Goal: Task Accomplishment & Management: Manage account settings

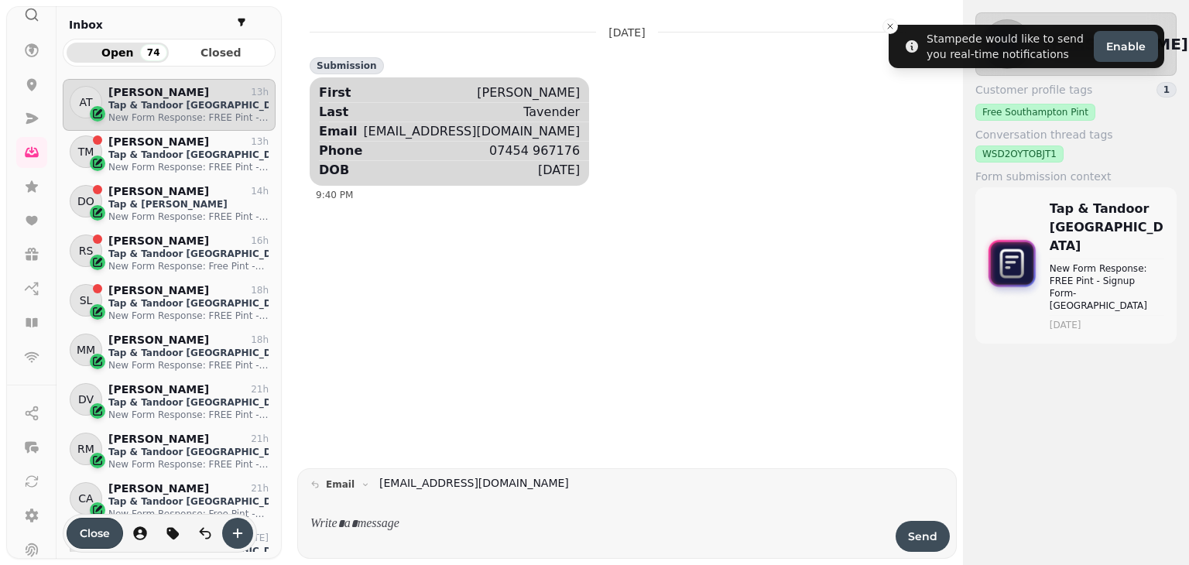
scroll to position [142, 0]
click at [22, 506] on link at bounding box center [31, 503] width 31 height 31
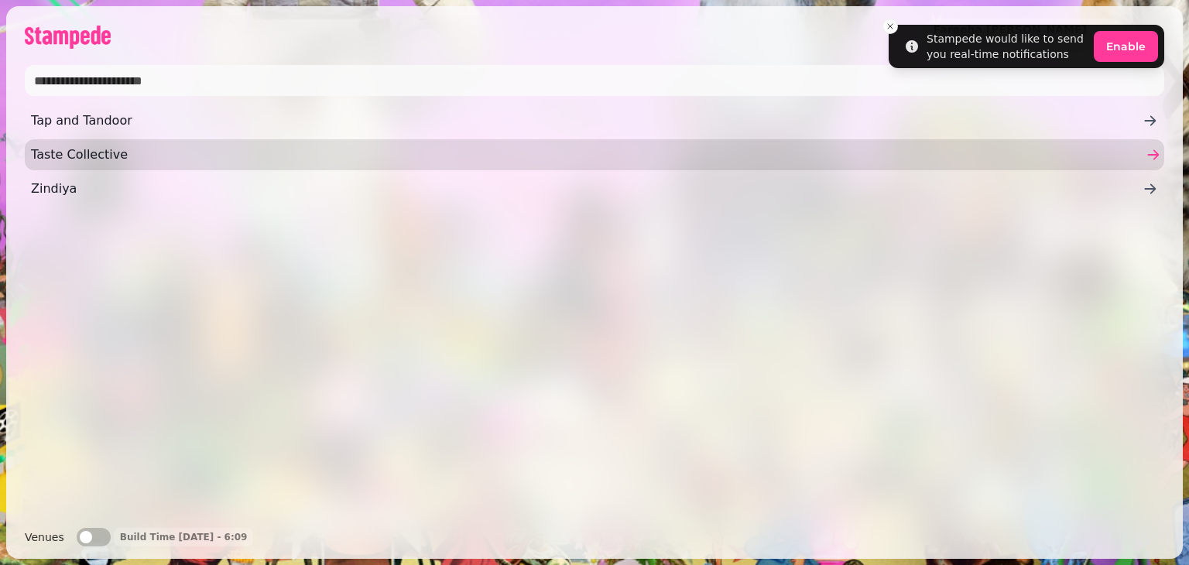
click at [55, 153] on span "Taste Collective" at bounding box center [587, 155] width 1112 height 19
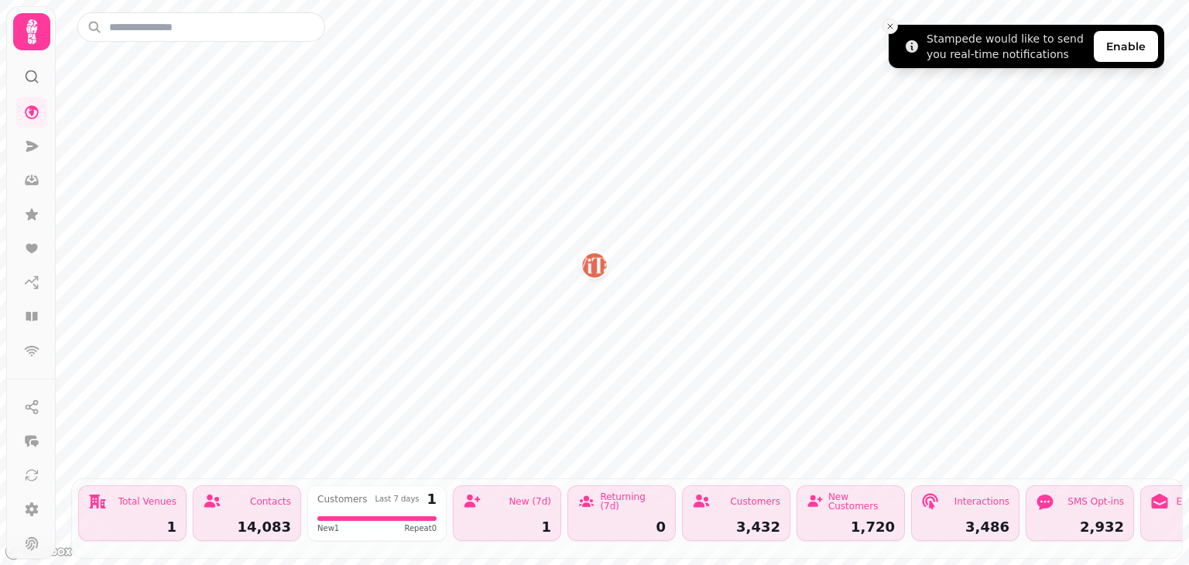
click at [895, 29] on button "Close toast" at bounding box center [889, 26] width 15 height 15
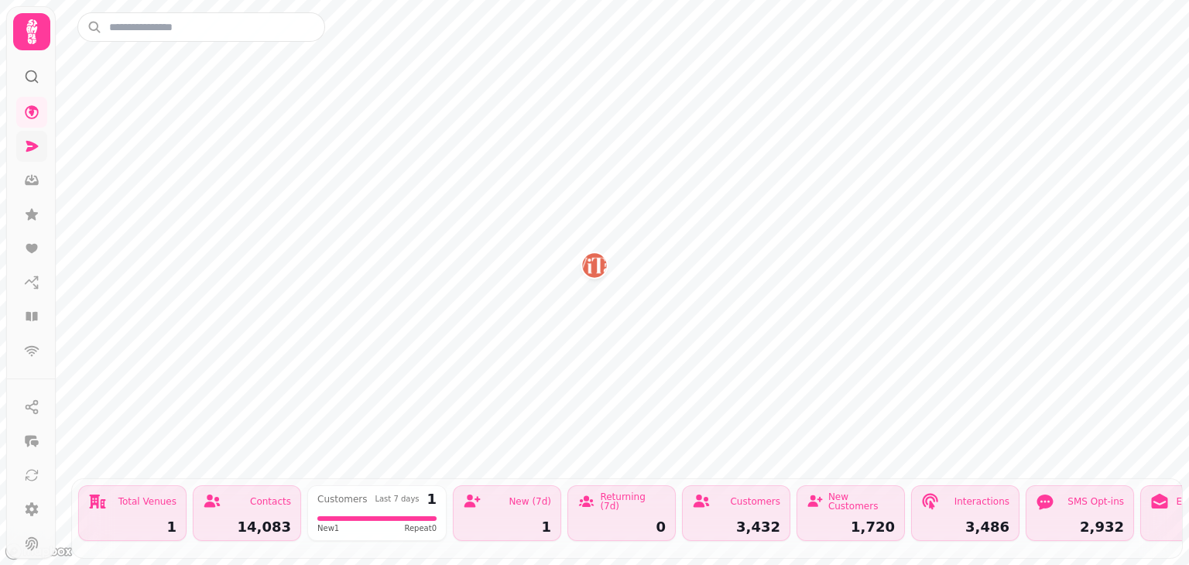
click at [33, 140] on icon at bounding box center [31, 146] width 15 height 15
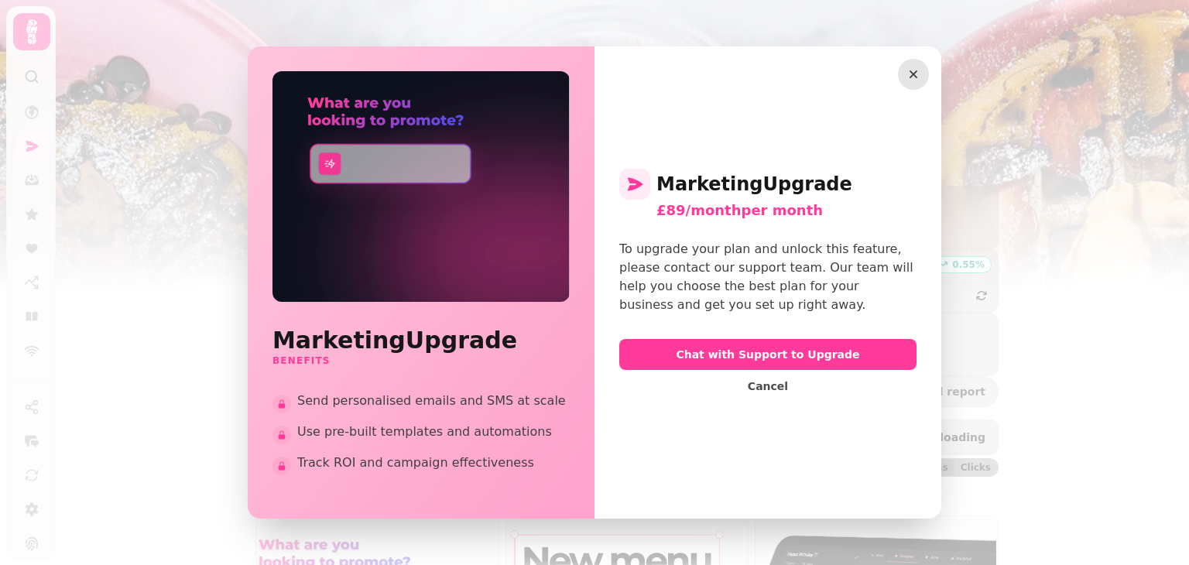
click at [906, 79] on icon "button" at bounding box center [913, 74] width 15 height 15
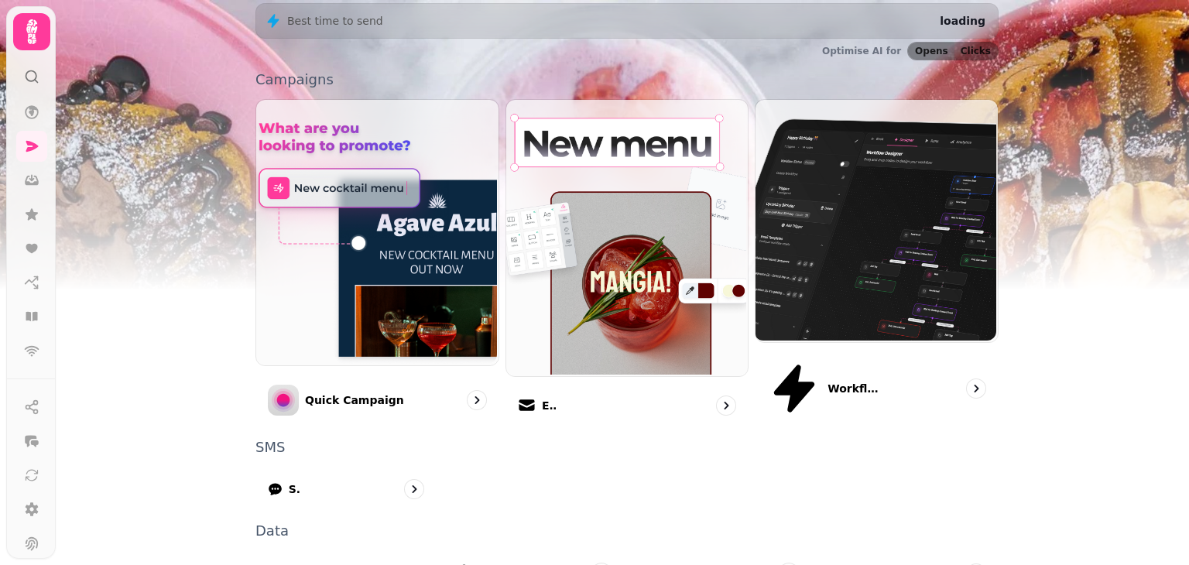
scroll to position [411, 0]
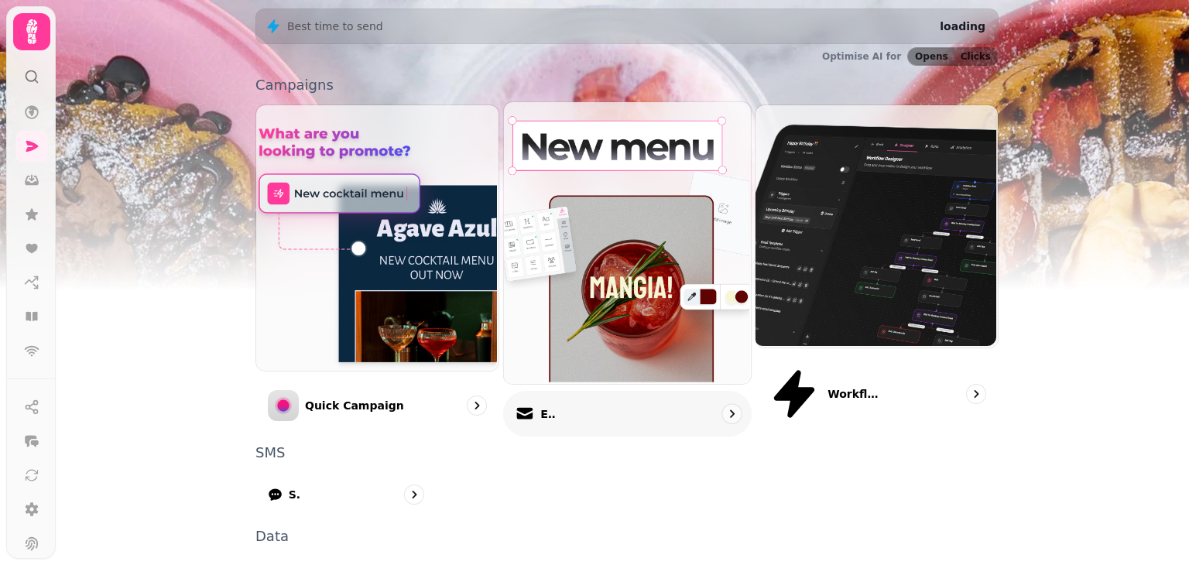
click at [591, 166] on img at bounding box center [625, 242] width 247 height 282
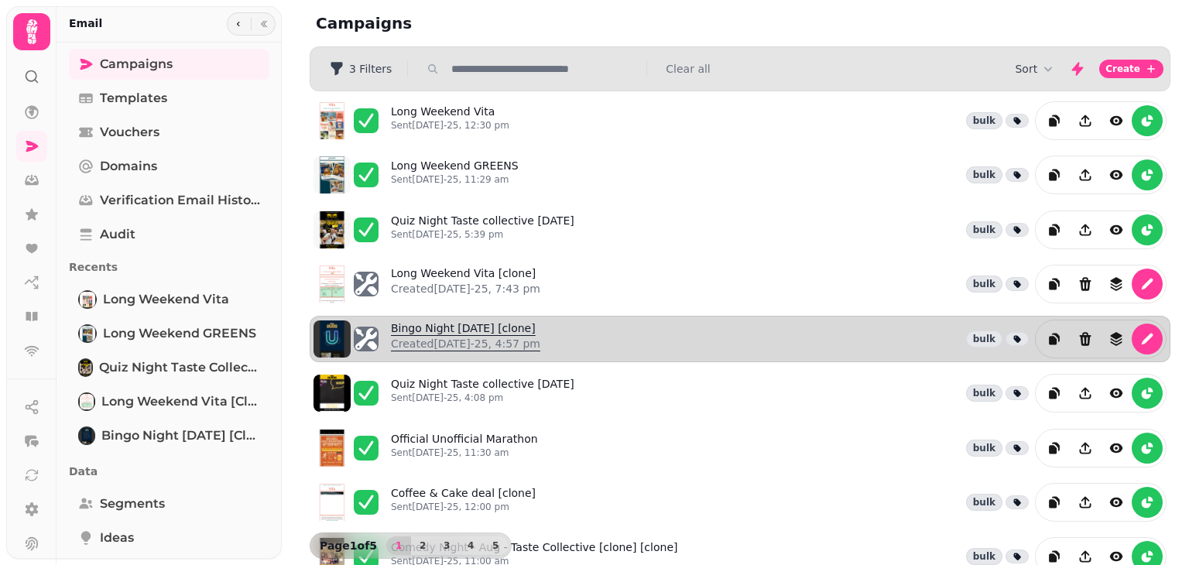
click at [455, 320] on link "Bingo Night [DATE] [clone] Created [DATE]-25, 4:57 pm" at bounding box center [465, 338] width 149 height 37
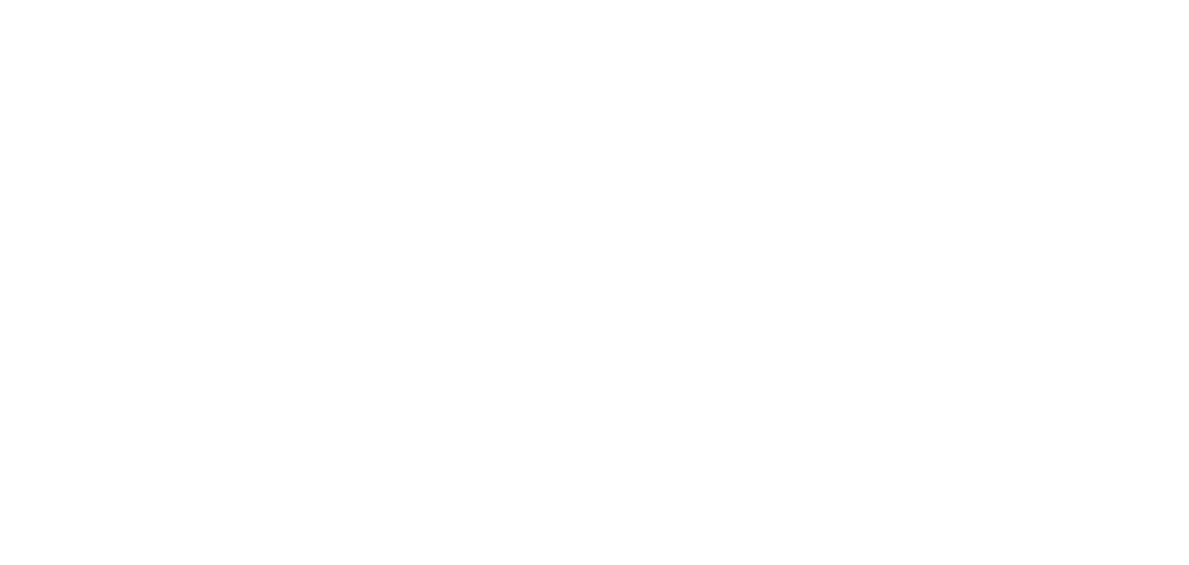
select select "**********"
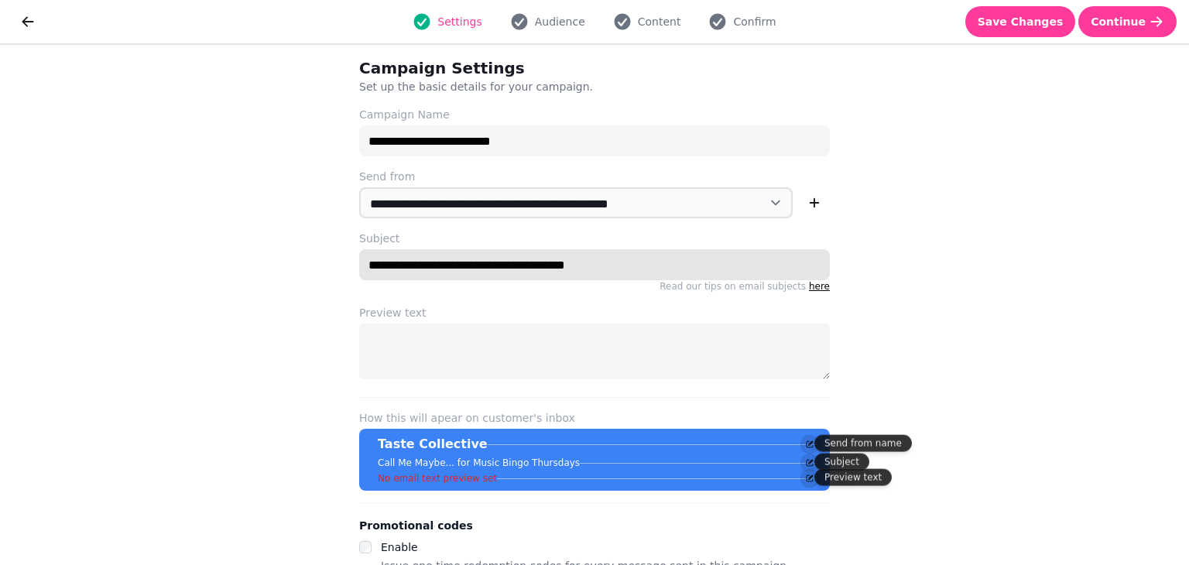
click at [611, 268] on input "**********" at bounding box center [594, 264] width 471 height 31
paste input "***"
drag, startPoint x: 642, startPoint y: 266, endPoint x: 357, endPoint y: 248, distance: 285.4
click at [359, 248] on div "**********" at bounding box center [594, 262] width 471 height 62
type input "**********"
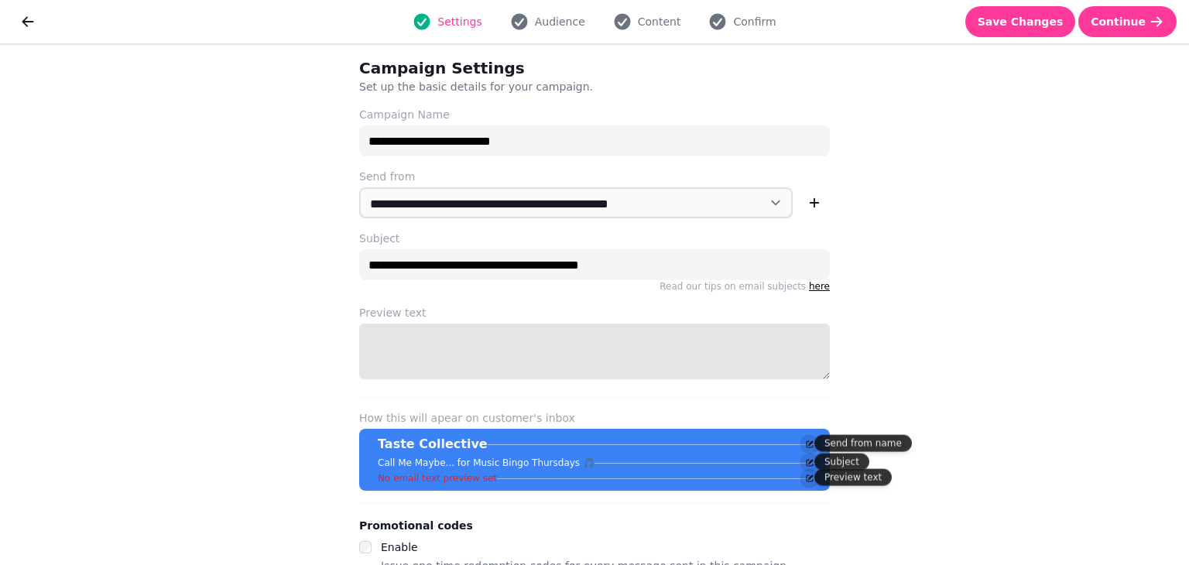
paste textarea "**********"
click at [543, 26] on span "Audience" at bounding box center [560, 21] width 50 height 15
type textarea "**********"
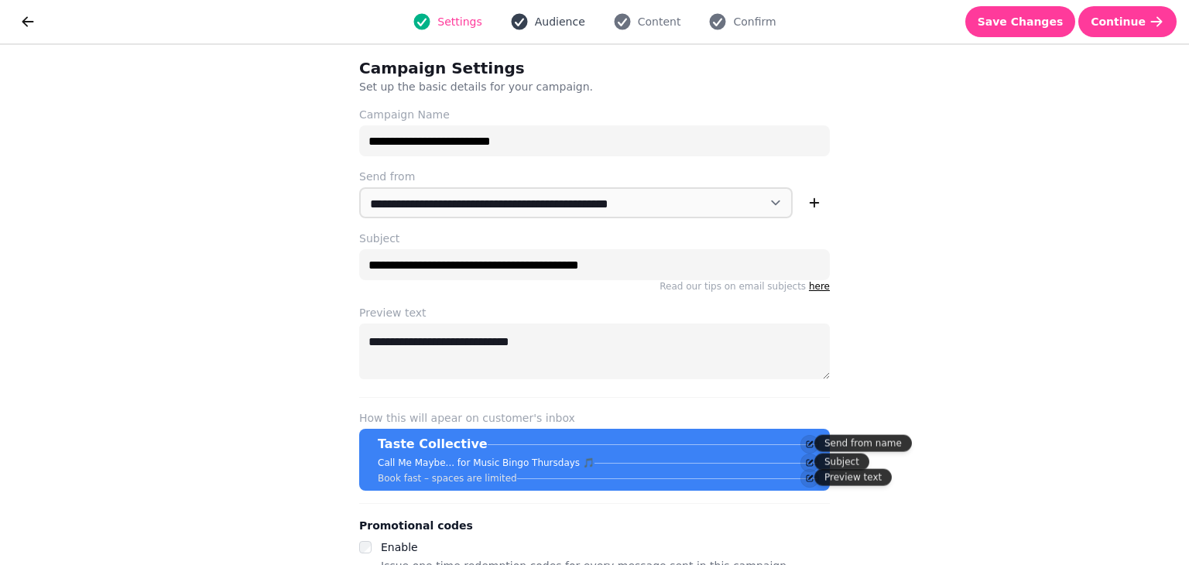
select select "***"
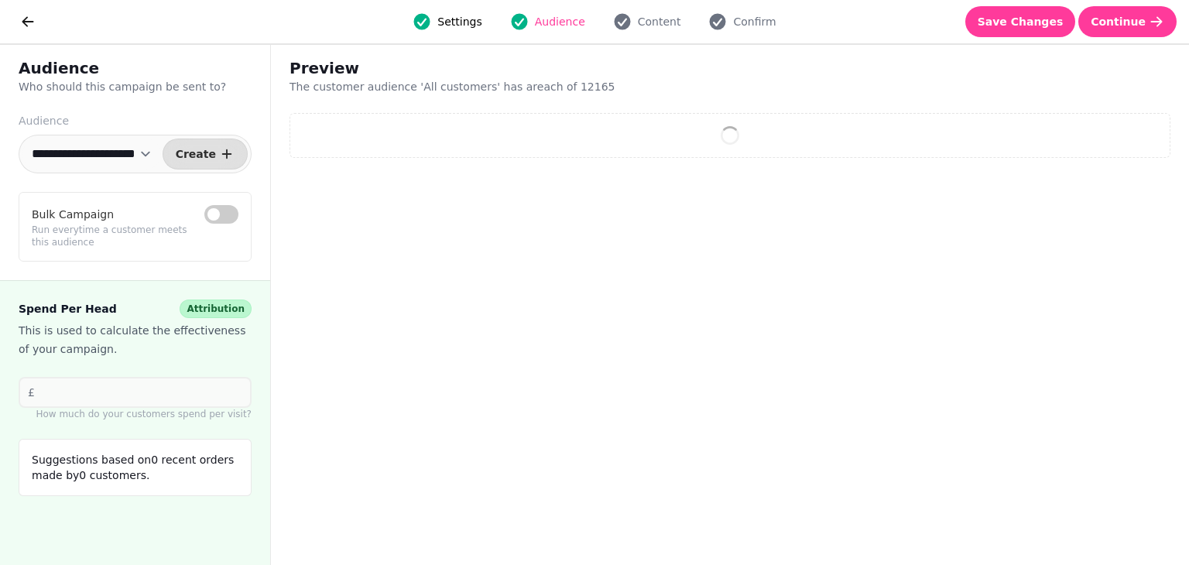
select select "**"
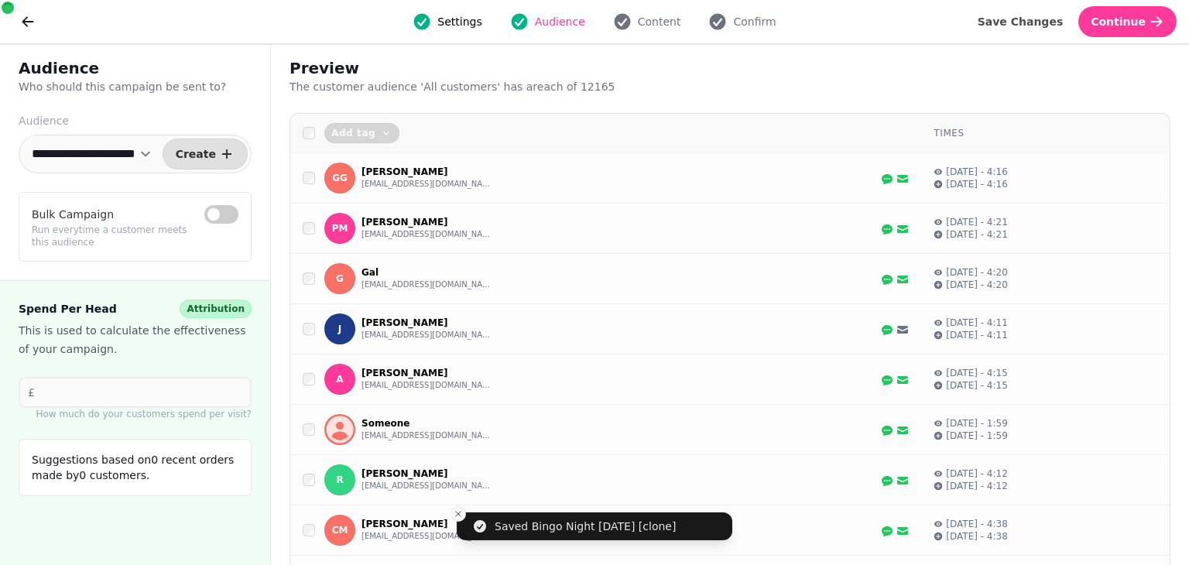
click at [641, 34] on div "Settings Audience Content Confirm" at bounding box center [594, 21] width 1087 height 31
click at [640, 26] on span "Content" at bounding box center [659, 21] width 43 height 15
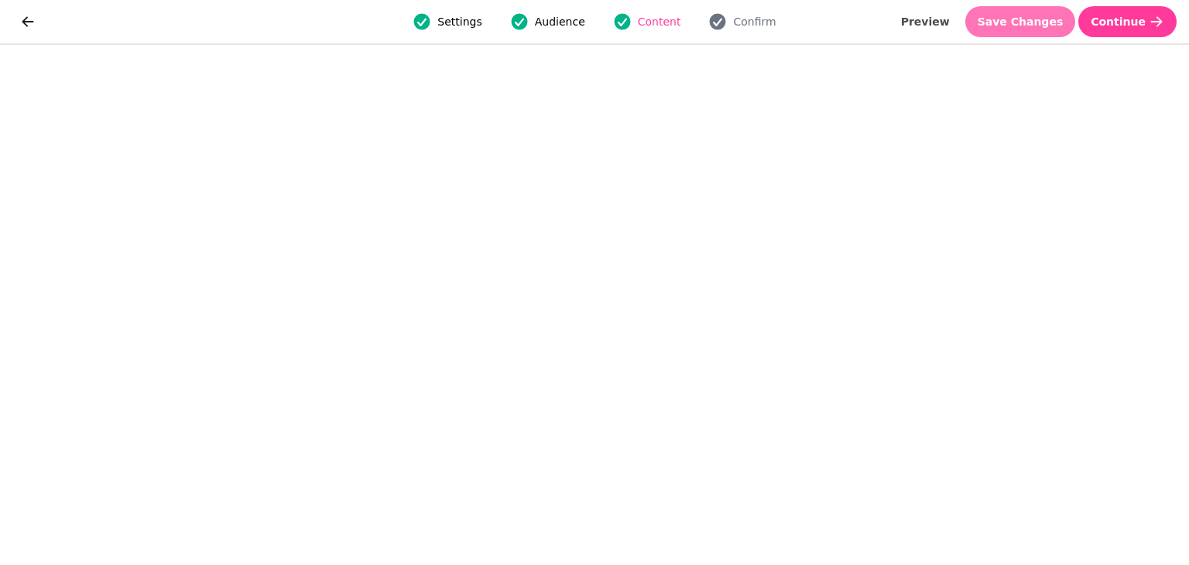
click at [1022, 30] on button "Save Changes" at bounding box center [1020, 21] width 111 height 31
click at [1014, 32] on button "Save Changes" at bounding box center [1020, 21] width 111 height 31
click at [734, 22] on span "Confirm" at bounding box center [754, 21] width 43 height 15
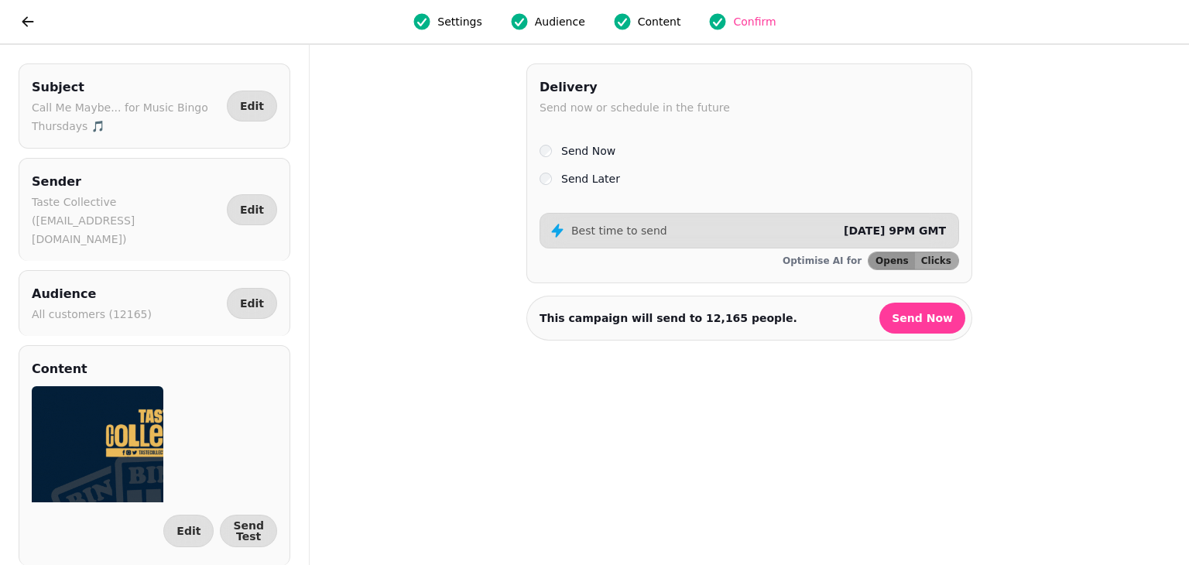
click at [656, 18] on span "Content" at bounding box center [659, 21] width 43 height 15
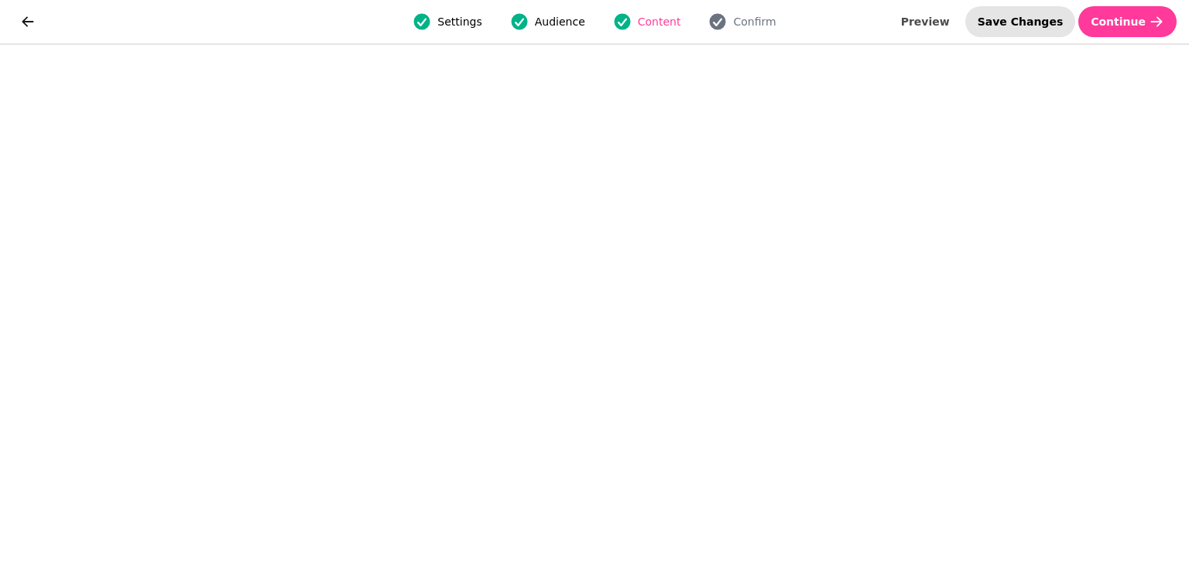
click at [1033, 19] on span "Save Changes" at bounding box center [1021, 21] width 86 height 11
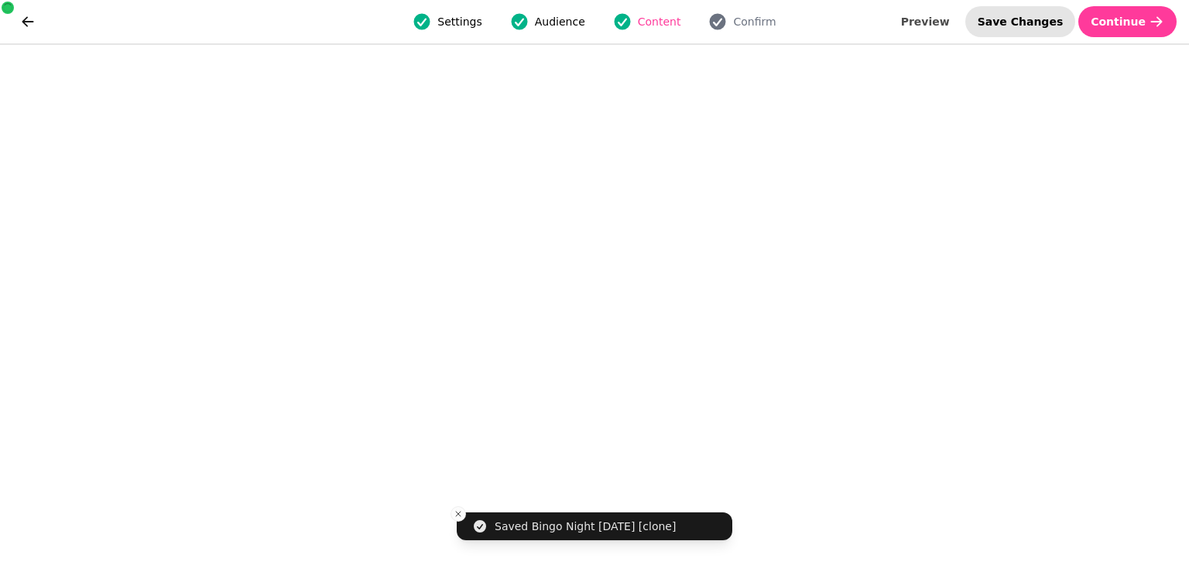
click at [1042, 19] on span "Save Changes" at bounding box center [1021, 21] width 86 height 11
click at [1035, 24] on span "Save Changes" at bounding box center [1021, 21] width 86 height 11
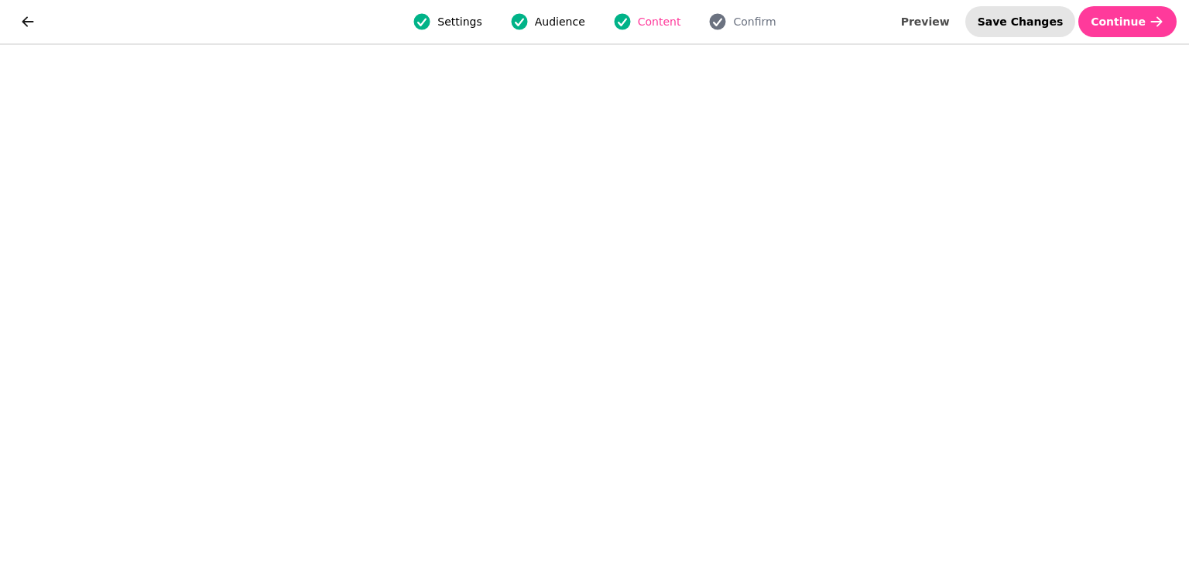
click at [1021, 25] on span "Save Changes" at bounding box center [1021, 21] width 86 height 11
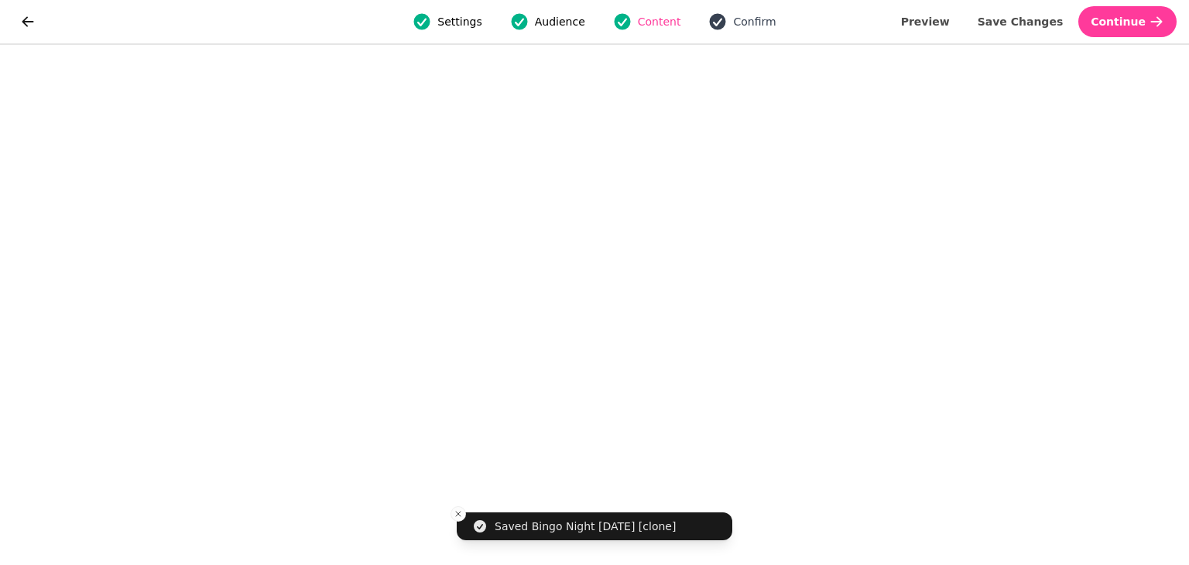
click at [737, 22] on span "Confirm" at bounding box center [754, 21] width 43 height 15
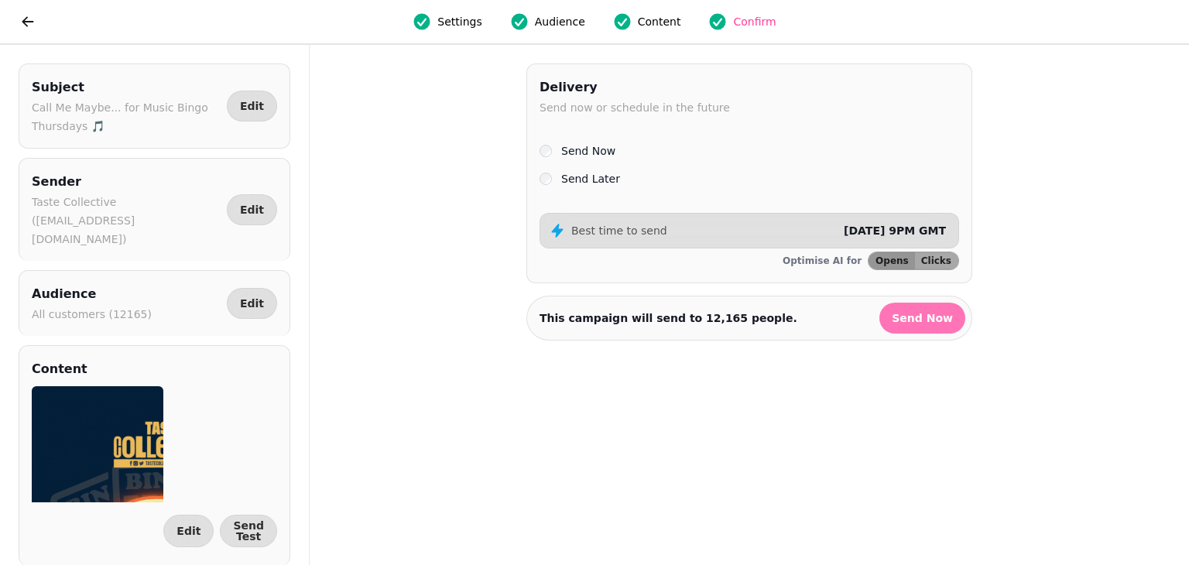
click at [940, 313] on span "Send Now" at bounding box center [922, 318] width 61 height 11
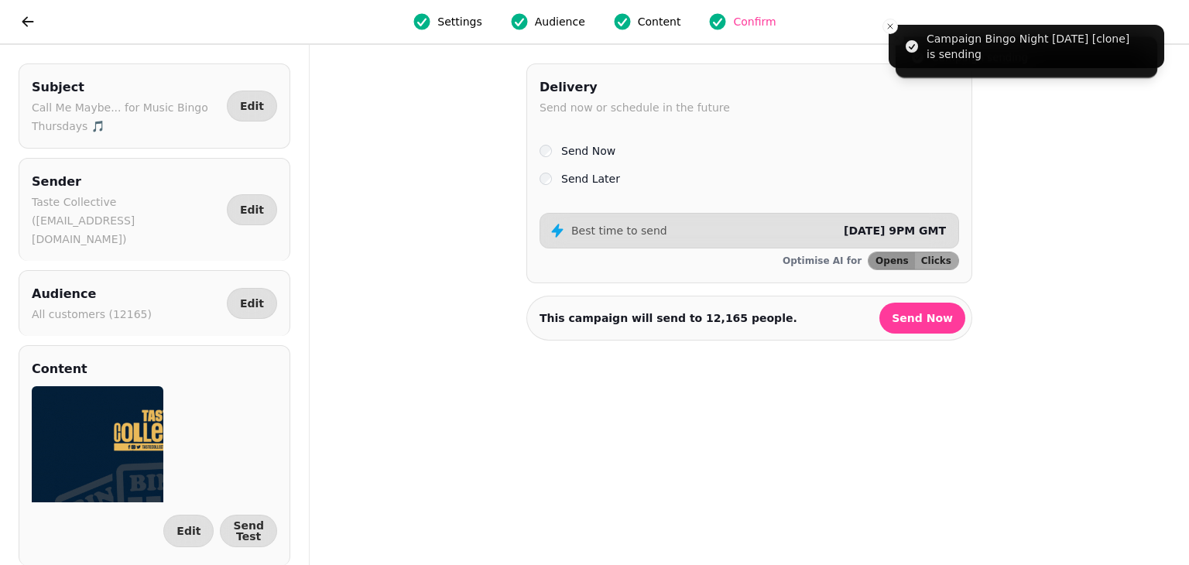
select select "**"
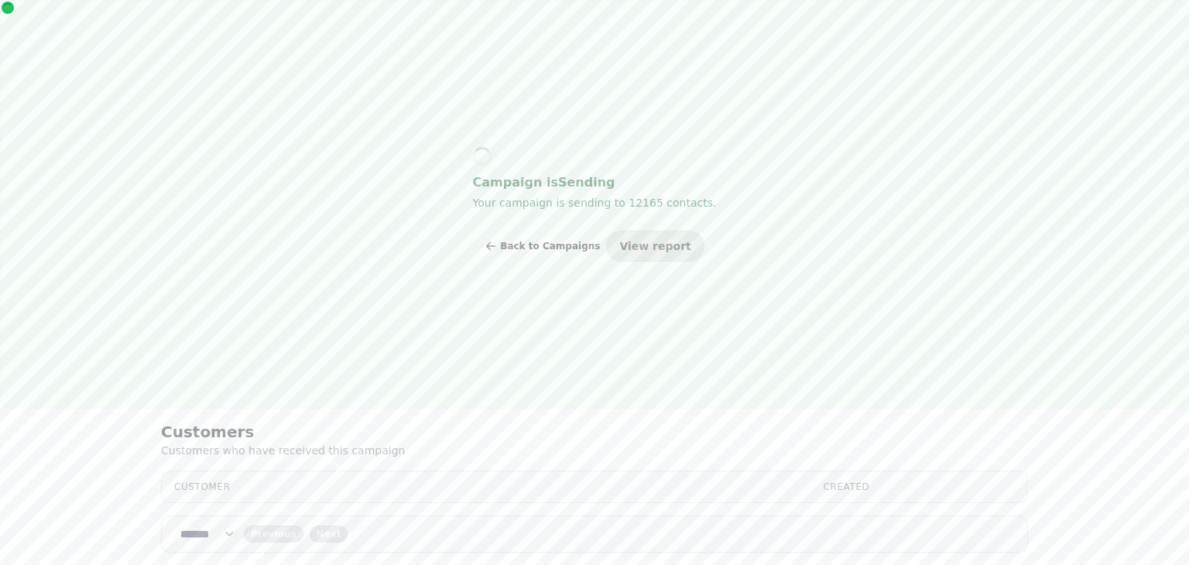
click at [550, 242] on span "Back to Campaigns" at bounding box center [550, 246] width 100 height 9
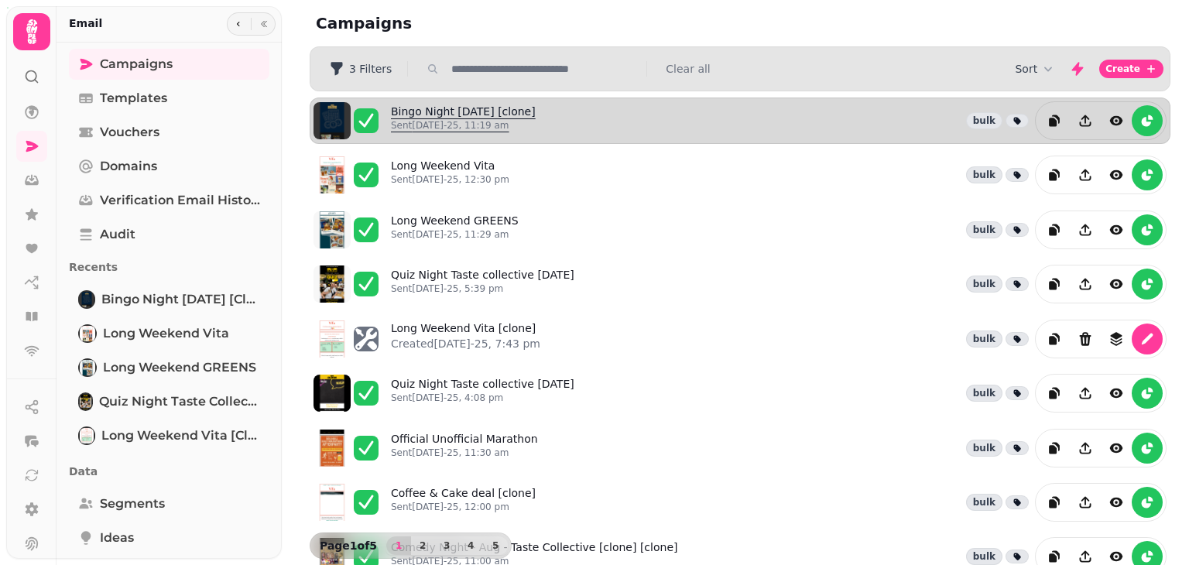
click at [467, 111] on link "Bingo Night [DATE] [clone] Sent [DATE]-25, 11:19 am" at bounding box center [463, 121] width 145 height 34
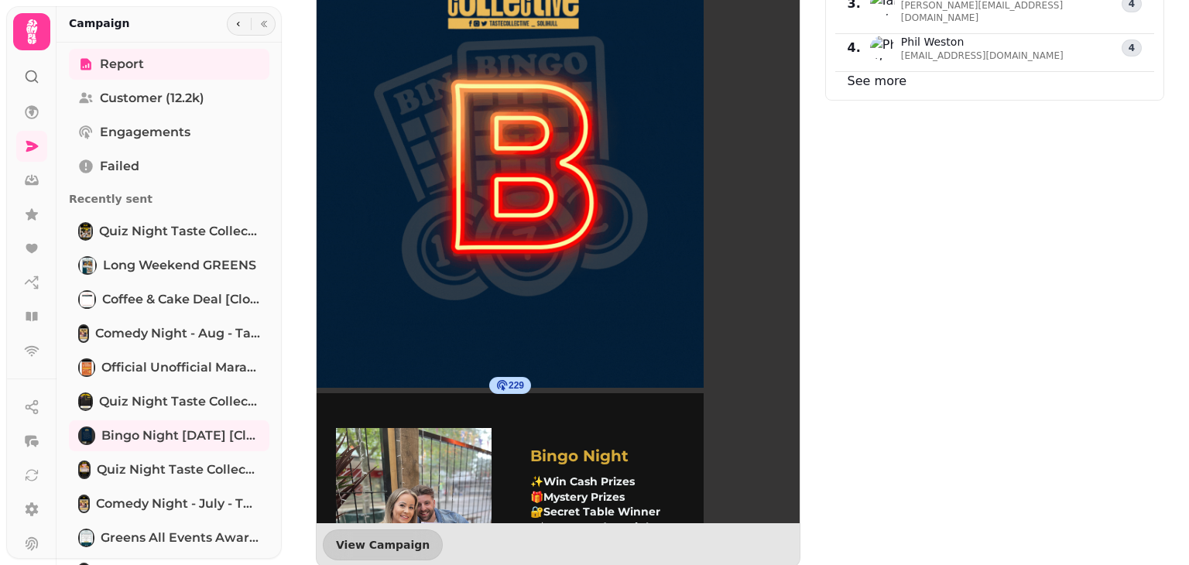
scroll to position [1096, 0]
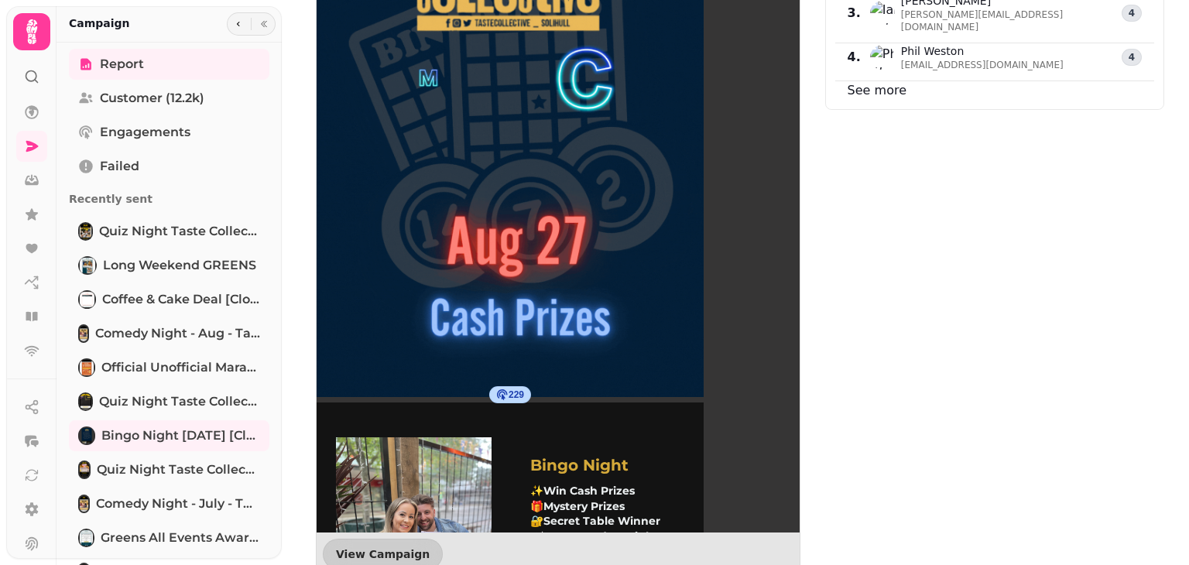
drag, startPoint x: 793, startPoint y: 202, endPoint x: 793, endPoint y: 313, distance: 111.5
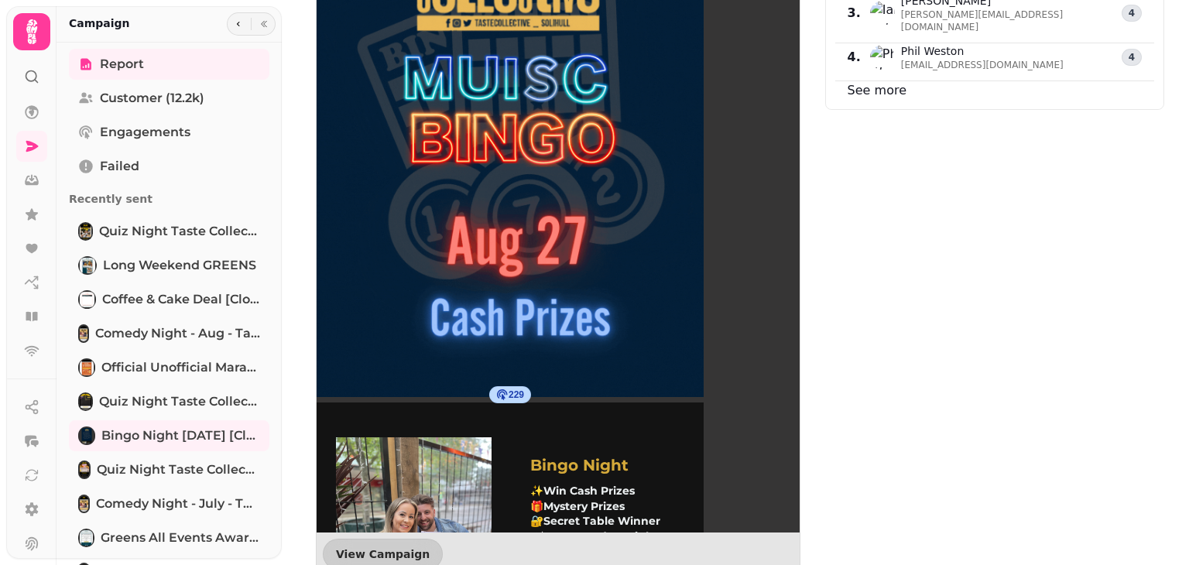
click at [793, 313] on div "Click map 229 344 Bingo Night ✨ Win Cash Prizes 🎁 Mystery Prizes 🔐 Secret Table…" at bounding box center [558, 221] width 485 height 711
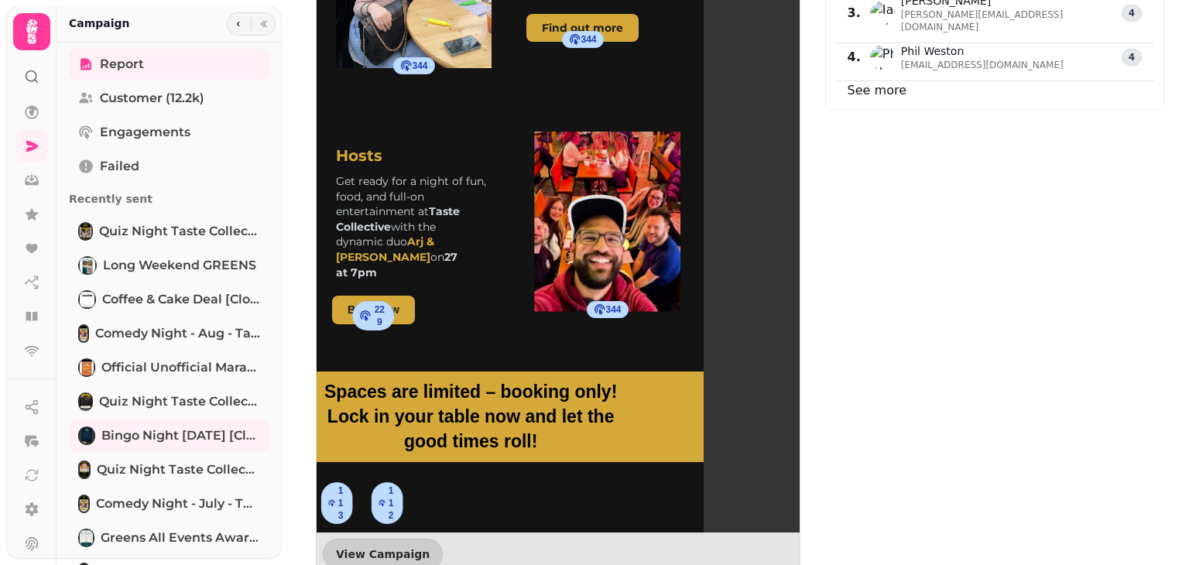
scroll to position [588, 0]
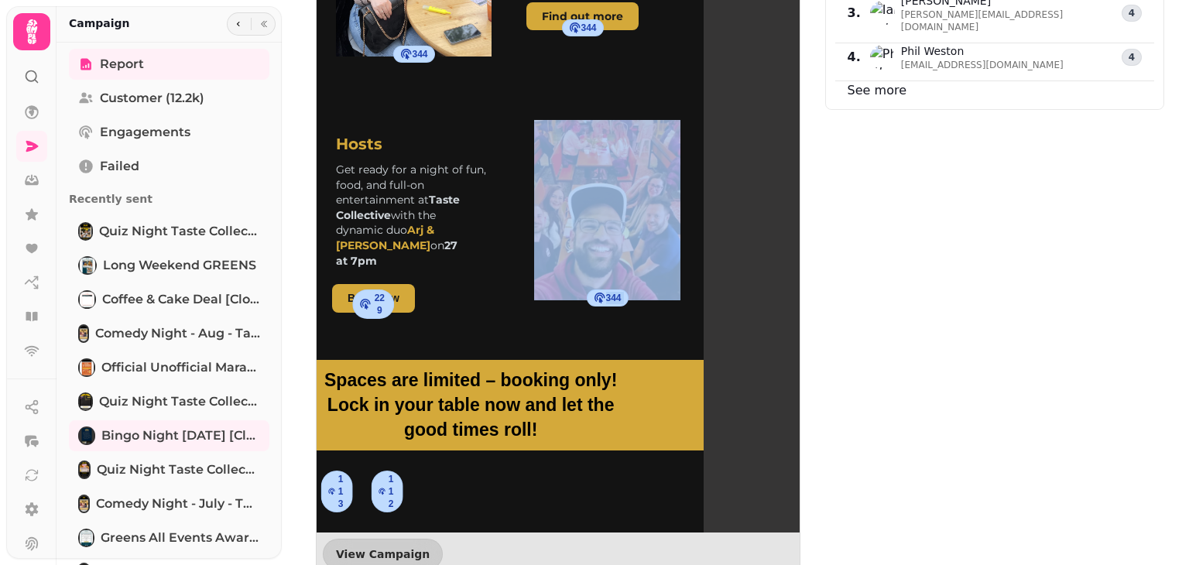
drag, startPoint x: 779, startPoint y: 395, endPoint x: 770, endPoint y: 234, distance: 161.2
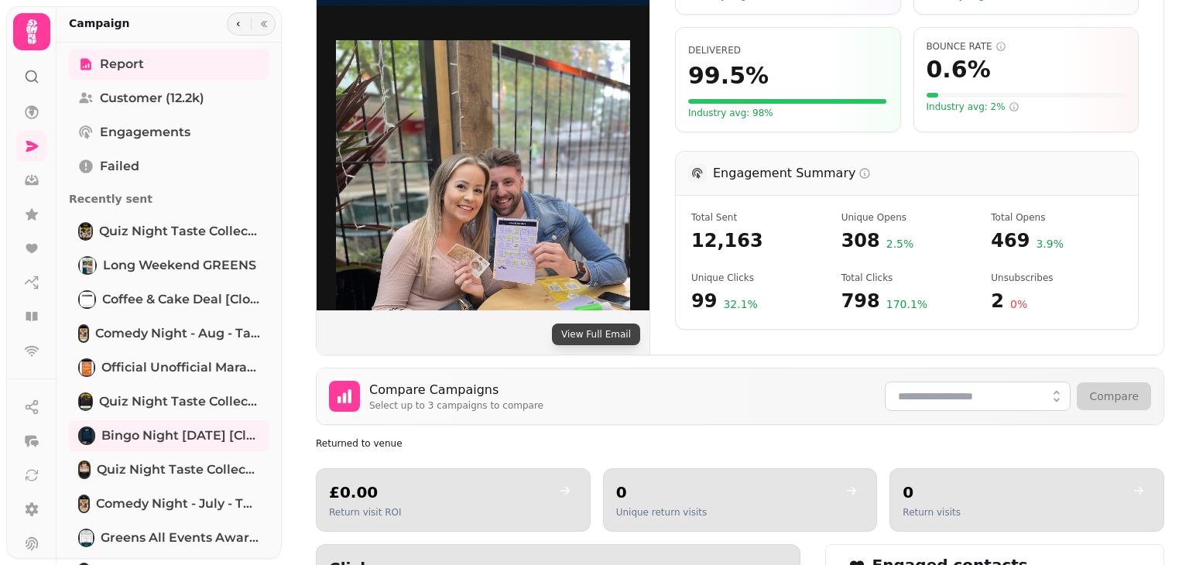
scroll to position [420, 0]
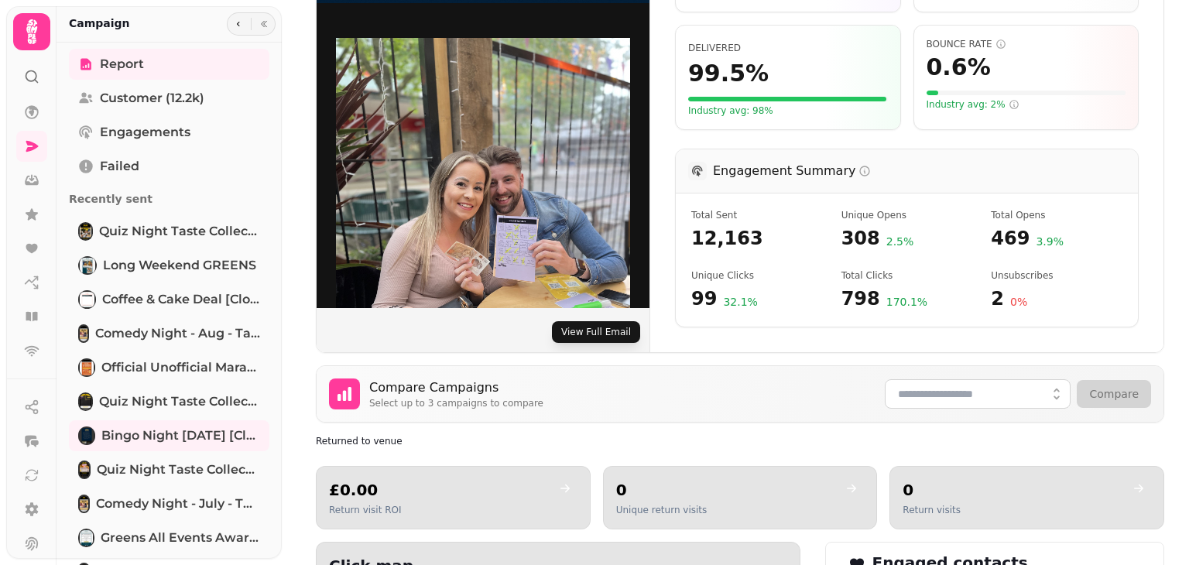
click at [613, 337] on button "View Full Email" at bounding box center [596, 332] width 88 height 22
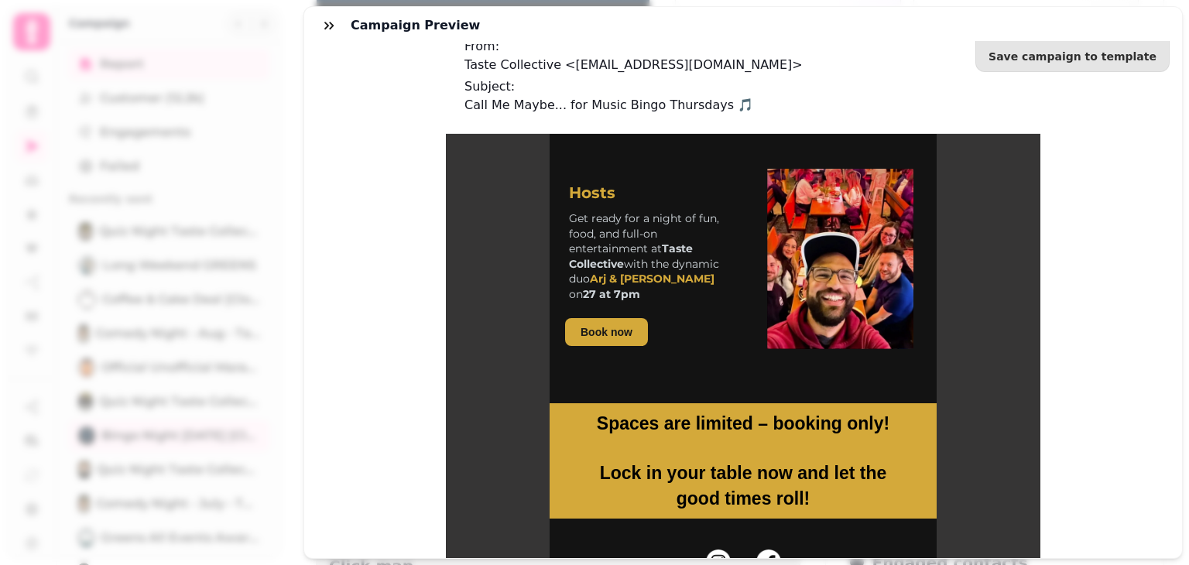
scroll to position [752, 0]
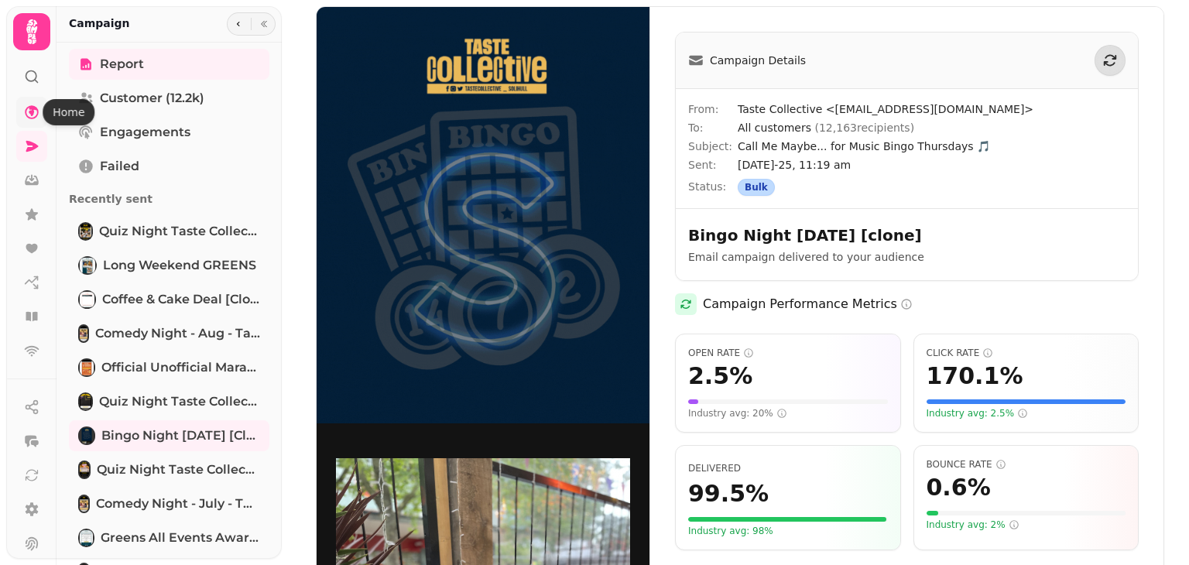
click at [34, 113] on icon at bounding box center [31, 111] width 15 height 15
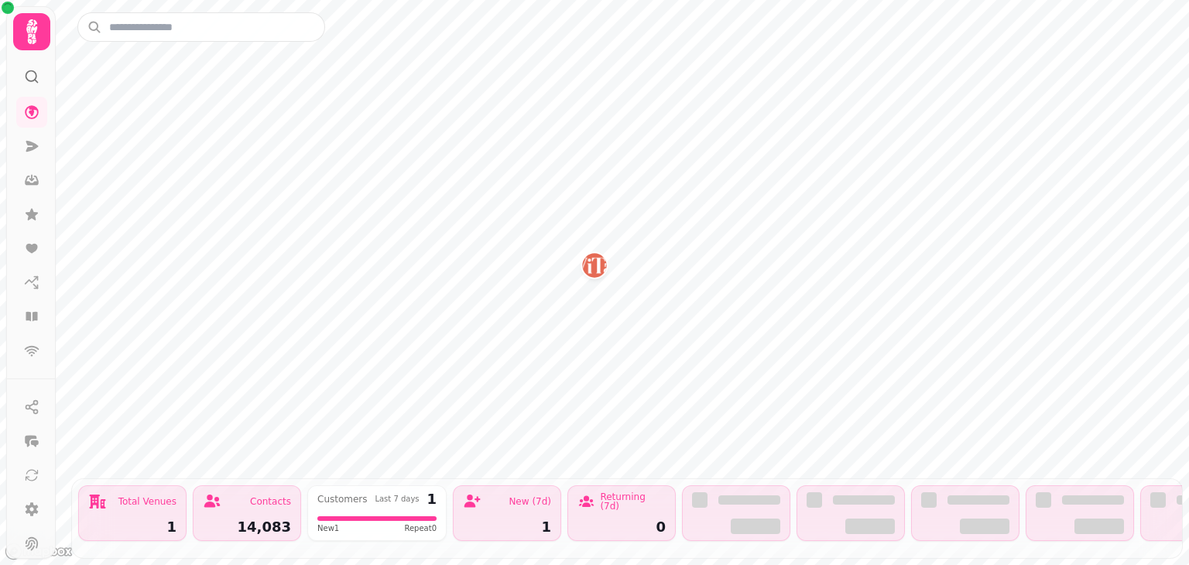
scroll to position [74, 0]
click at [21, 508] on link at bounding box center [31, 503] width 31 height 31
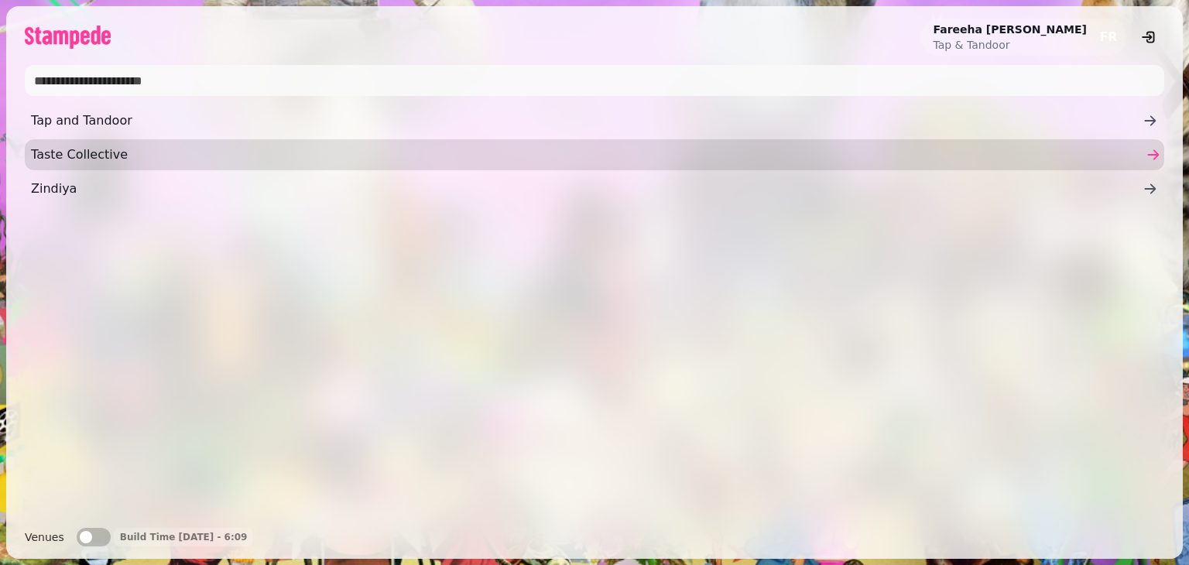
click at [65, 143] on link "Taste Collective" at bounding box center [594, 154] width 1139 height 31
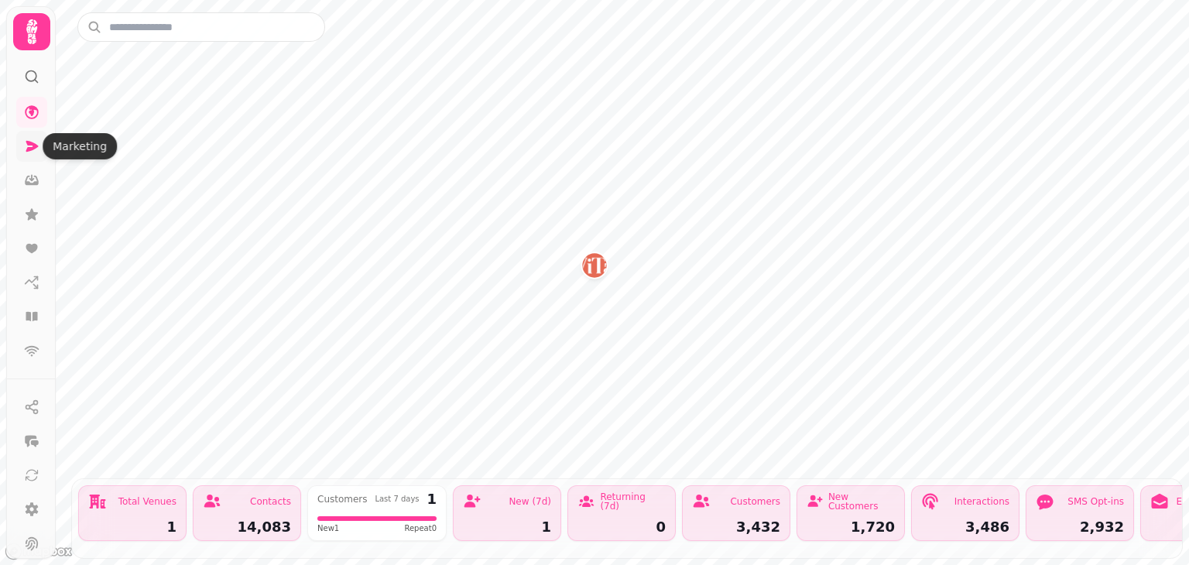
click at [34, 146] on icon at bounding box center [32, 146] width 12 height 11
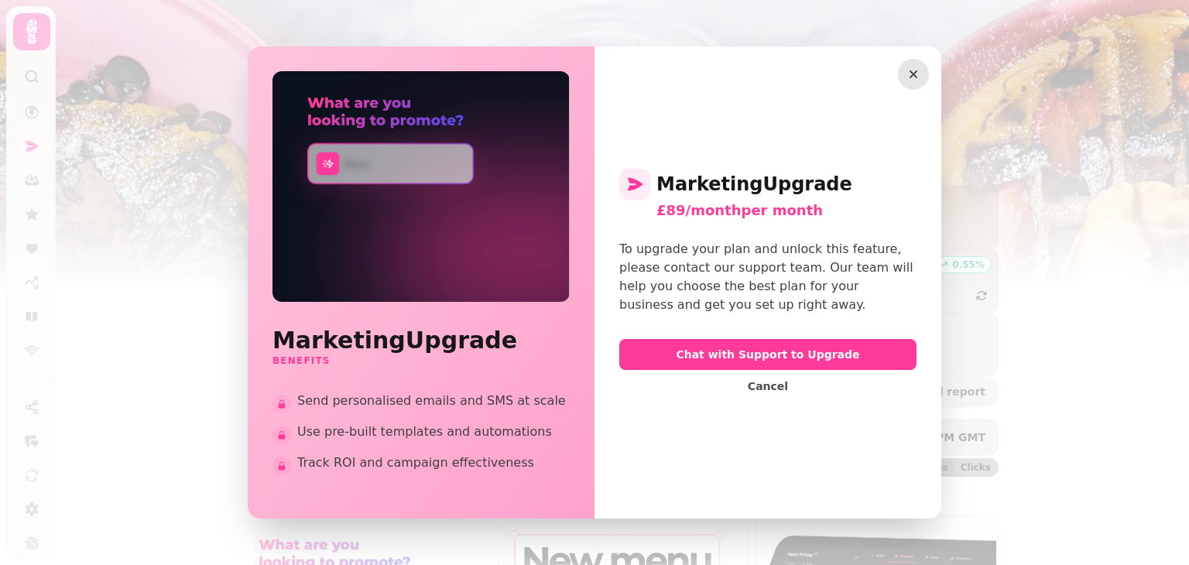
click at [919, 70] on icon "button" at bounding box center [913, 74] width 15 height 15
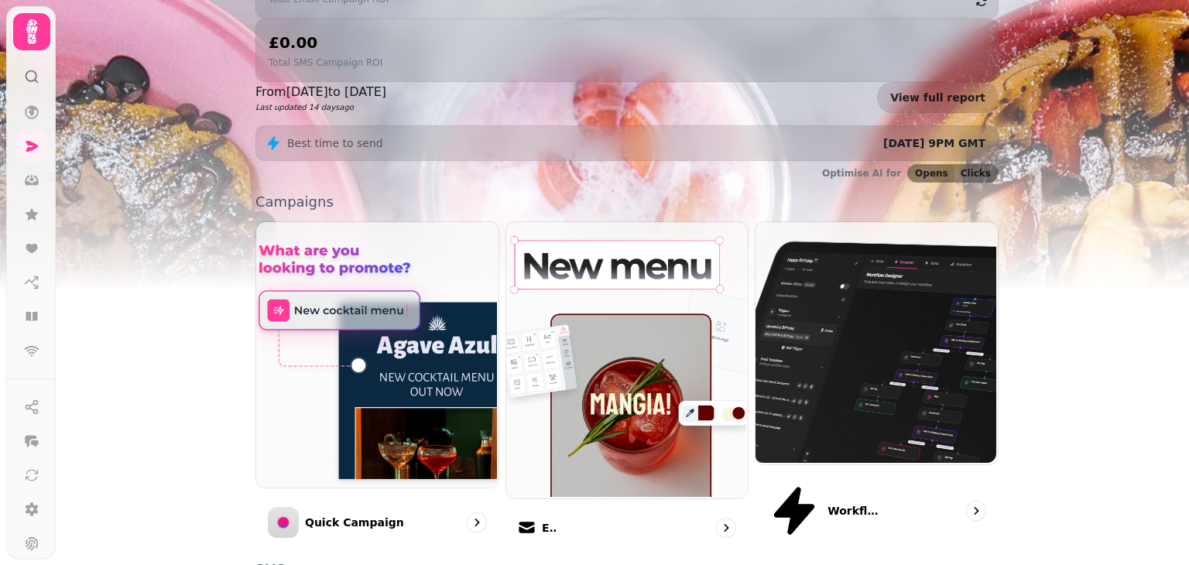
scroll to position [297, 0]
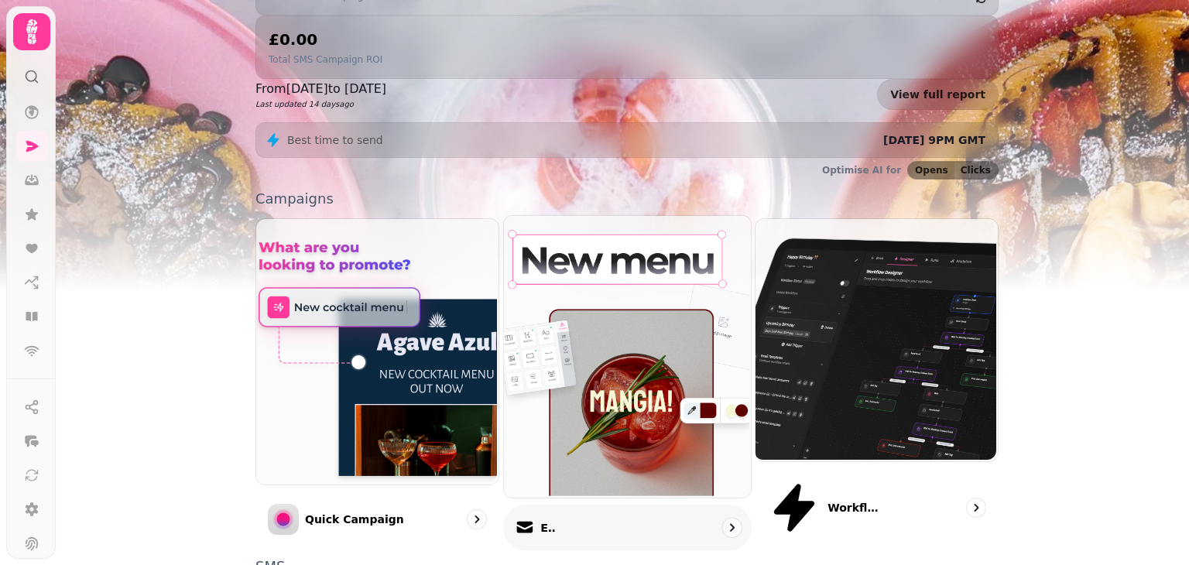
click at [625, 505] on div "Email" at bounding box center [627, 528] width 248 height 46
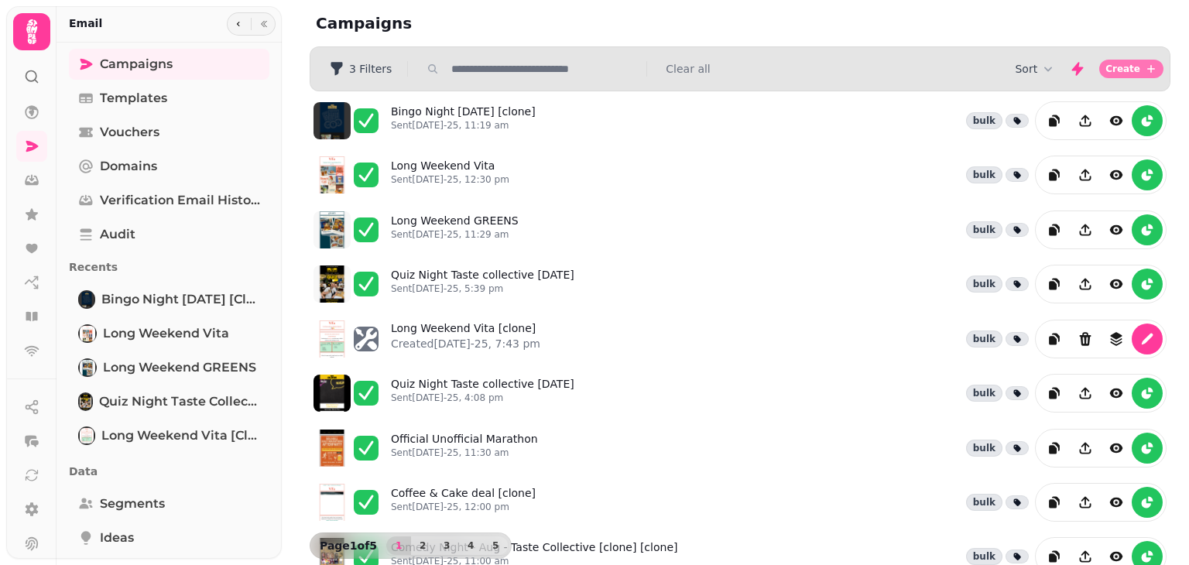
click at [1128, 69] on span "Create" at bounding box center [1122, 68] width 35 height 9
select select "**********"
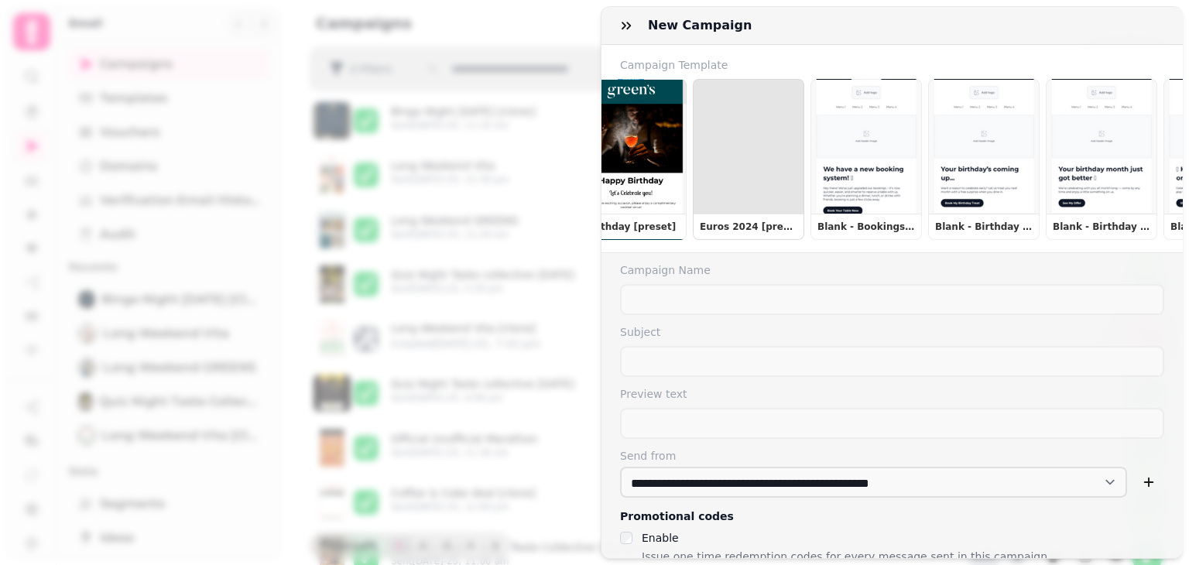
scroll to position [0, 391]
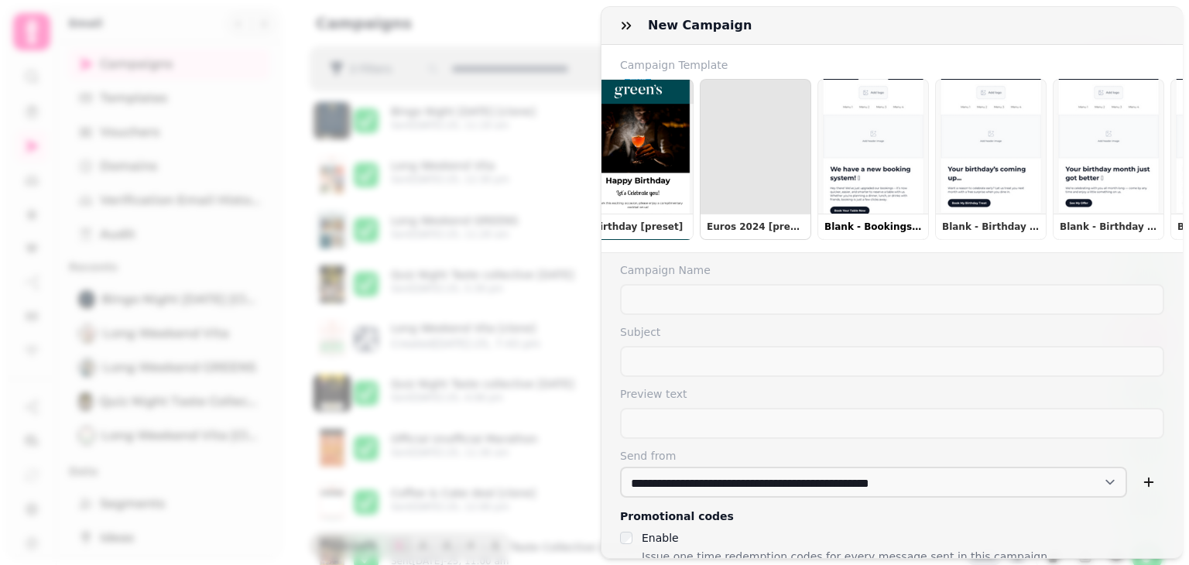
click at [855, 175] on button "Blank - Bookings New system go-live announcement" at bounding box center [872, 159] width 111 height 161
type input "**********"
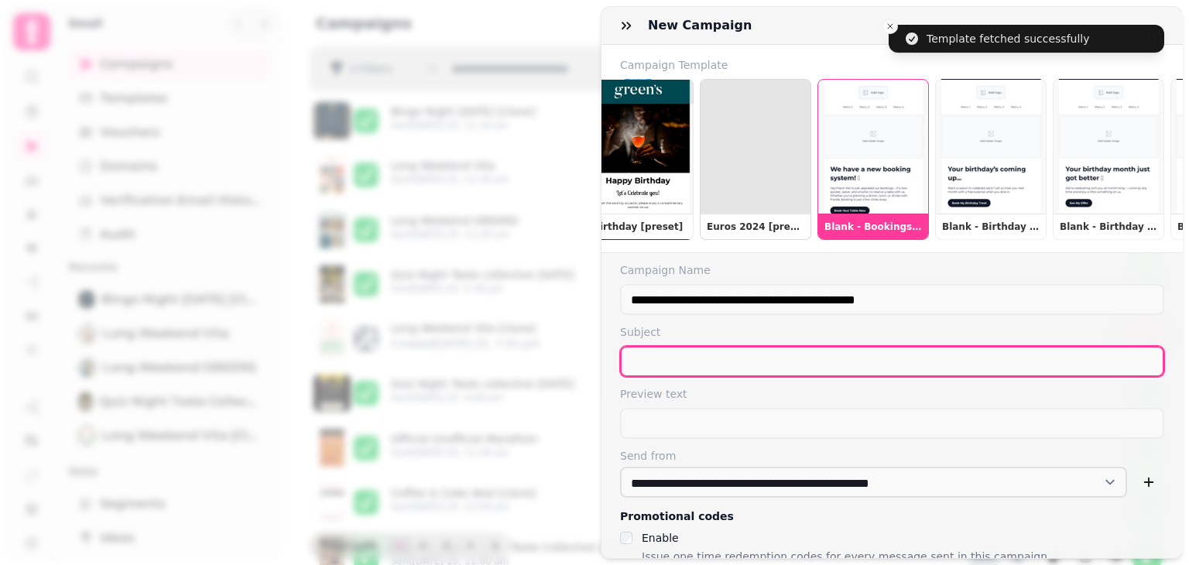
click at [743, 366] on input "text" at bounding box center [892, 361] width 544 height 31
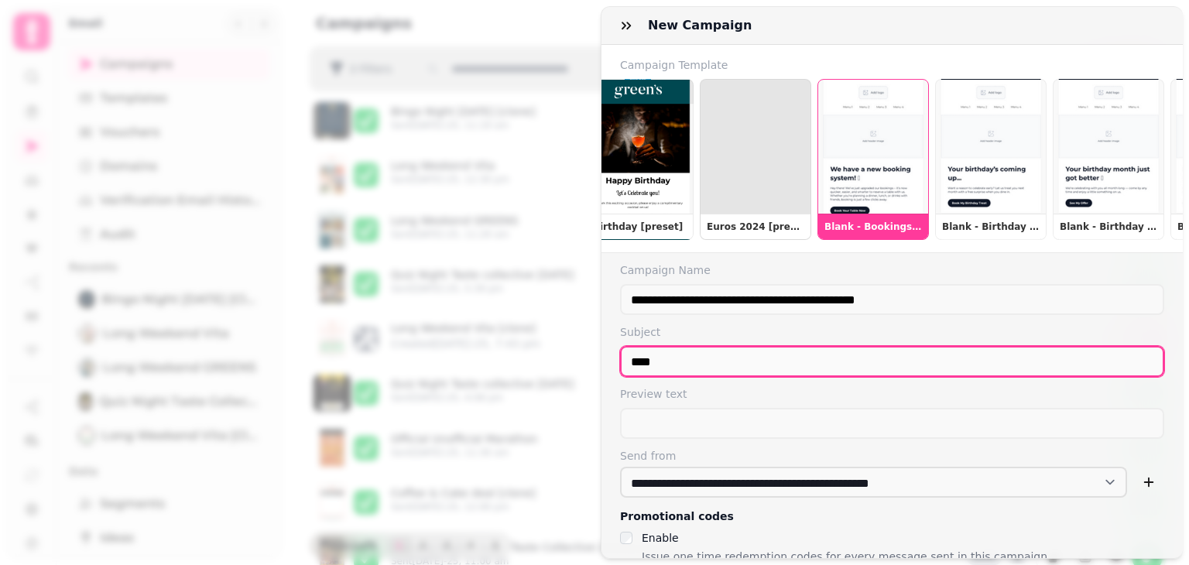
type input "****"
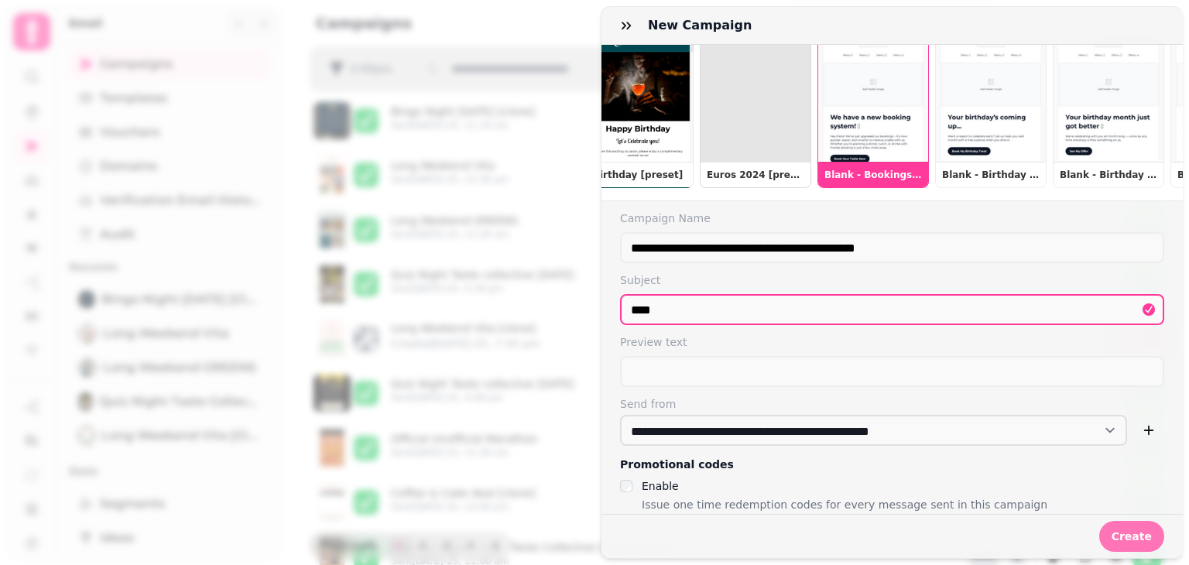
click at [1105, 521] on button "Create" at bounding box center [1131, 536] width 65 height 31
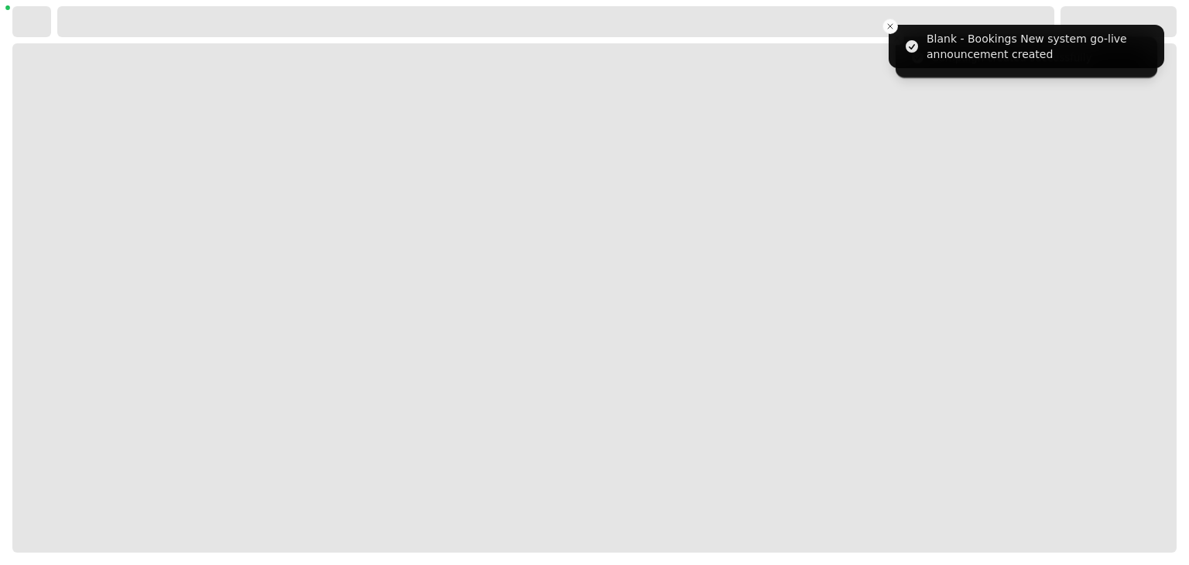
select select "***"
select select "**"
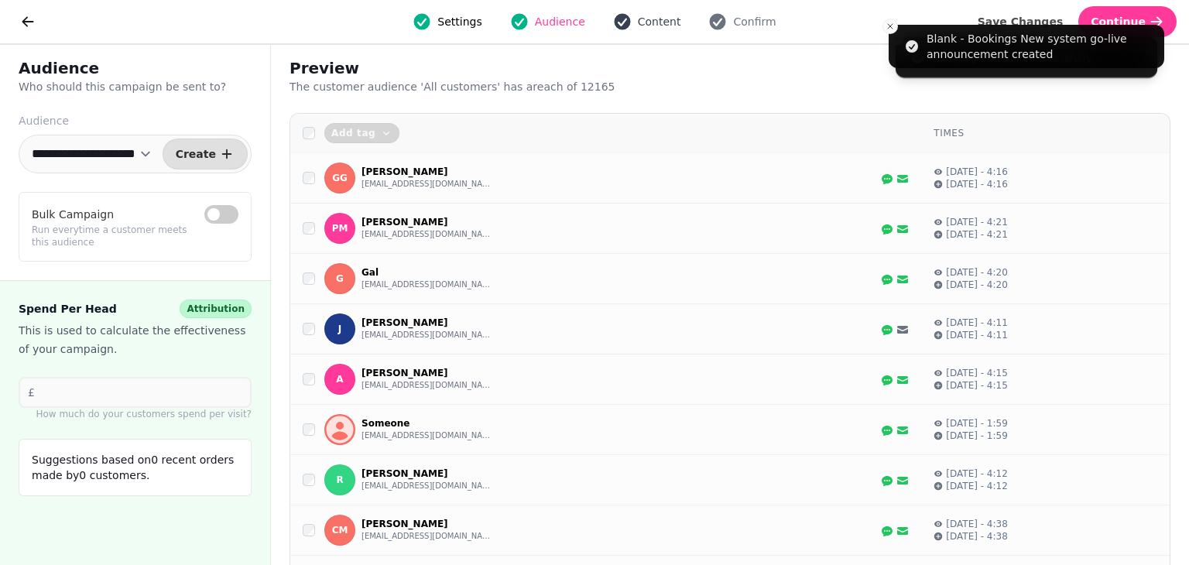
click at [649, 25] on span "Content" at bounding box center [659, 21] width 43 height 15
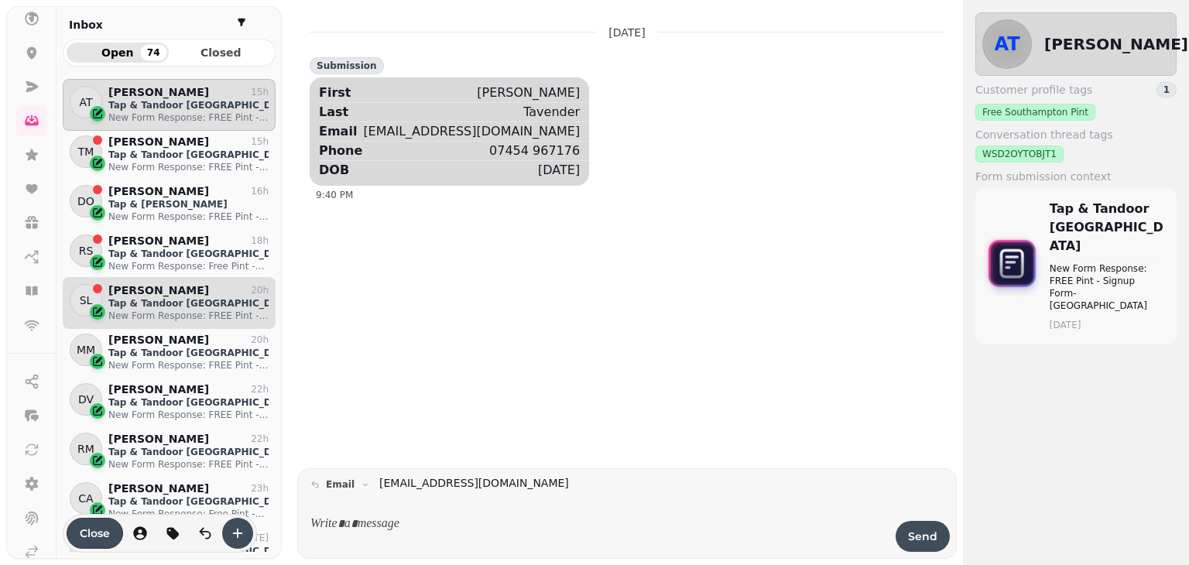
scroll to position [142, 0]
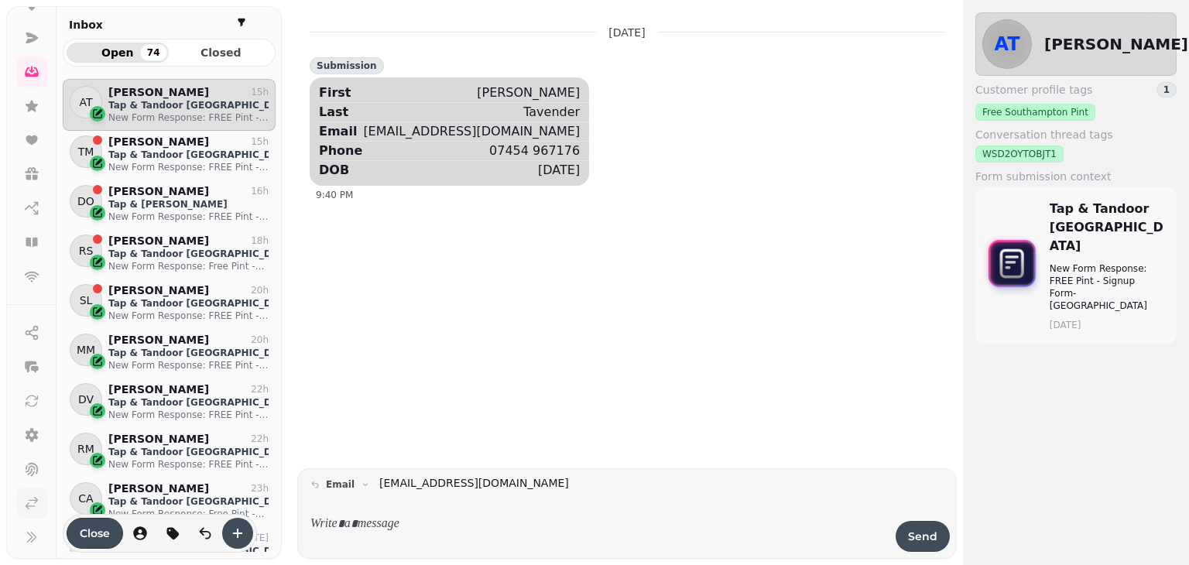
click at [18, 511] on link at bounding box center [31, 503] width 31 height 31
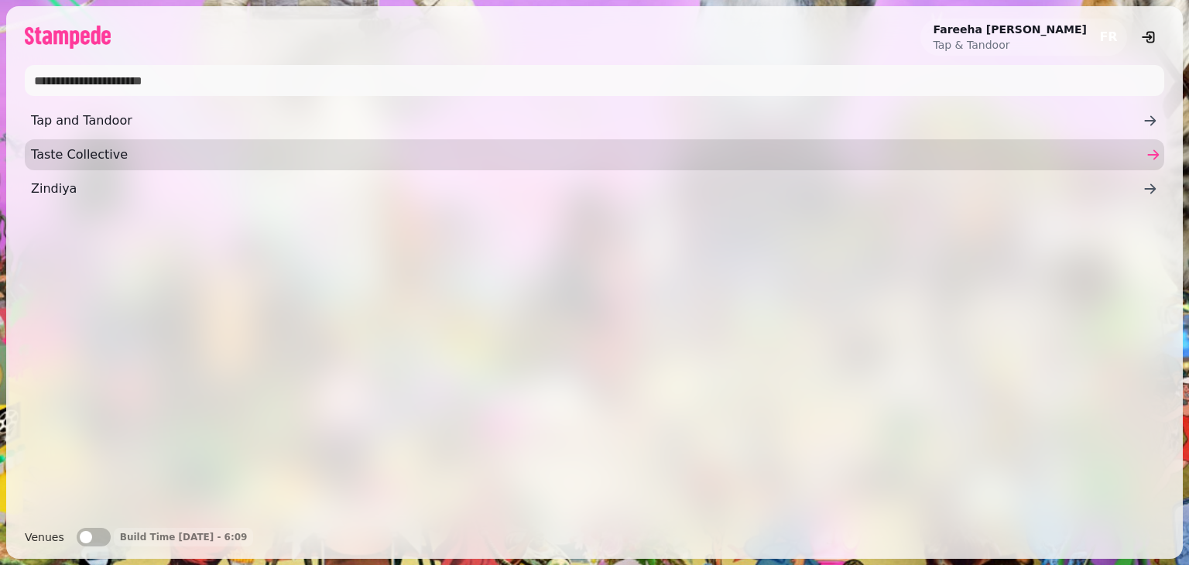
click at [98, 169] on link "Taste Collective" at bounding box center [594, 154] width 1139 height 31
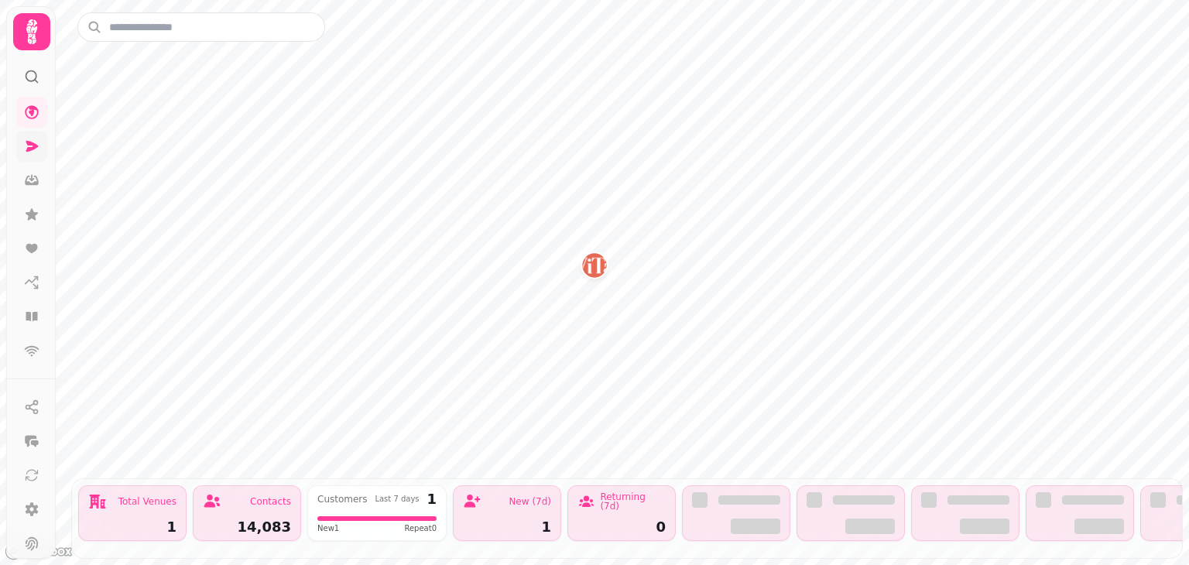
click at [34, 146] on icon at bounding box center [32, 146] width 12 height 11
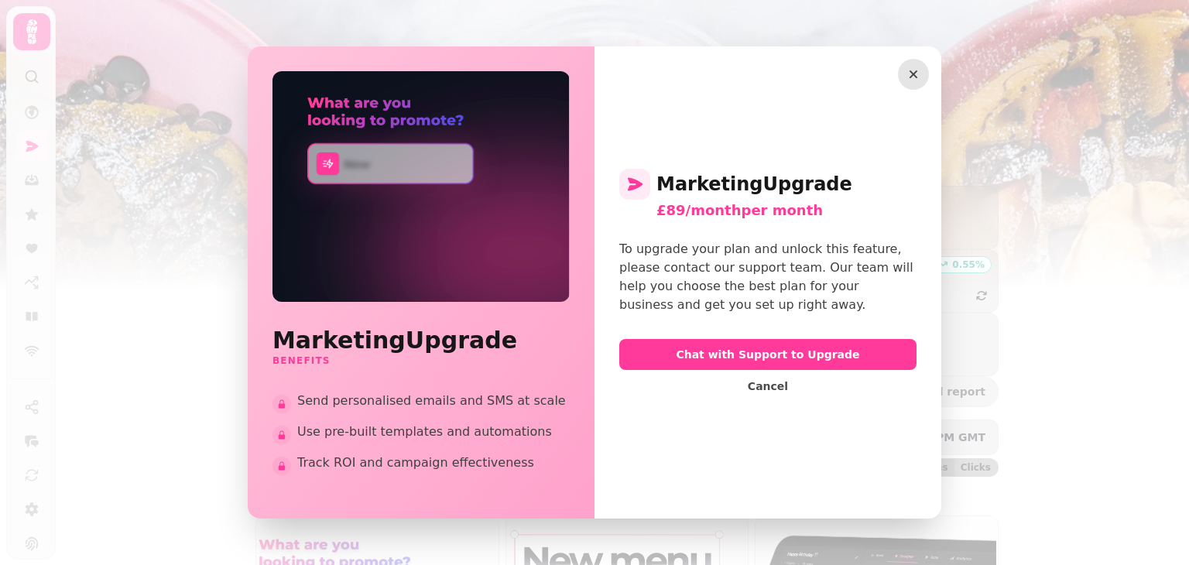
click at [913, 74] on icon "button" at bounding box center [914, 74] width 8 height 8
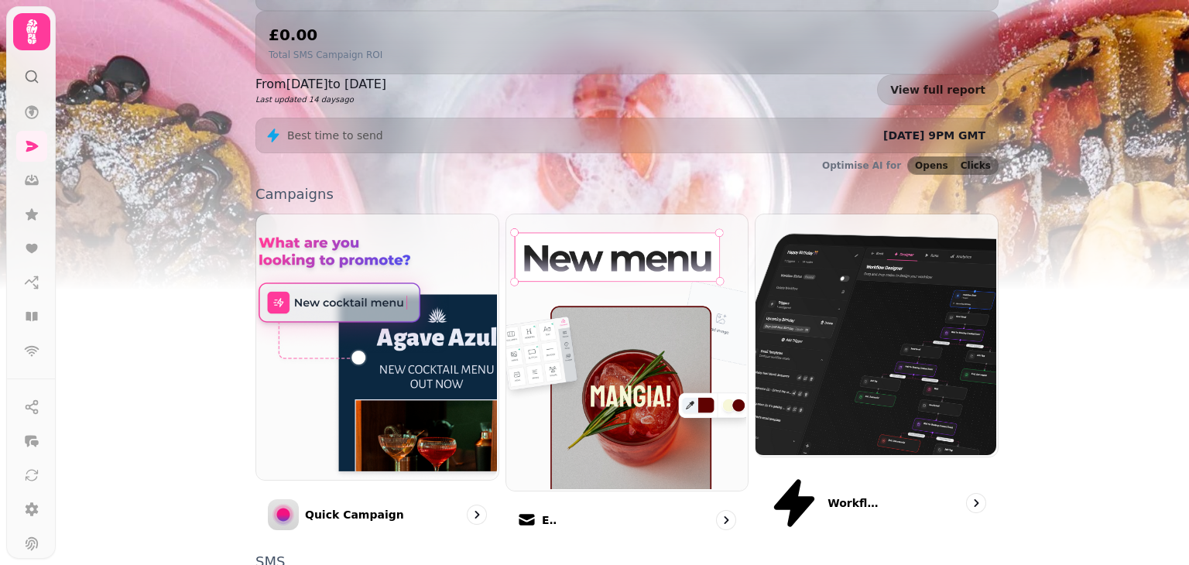
scroll to position [307, 0]
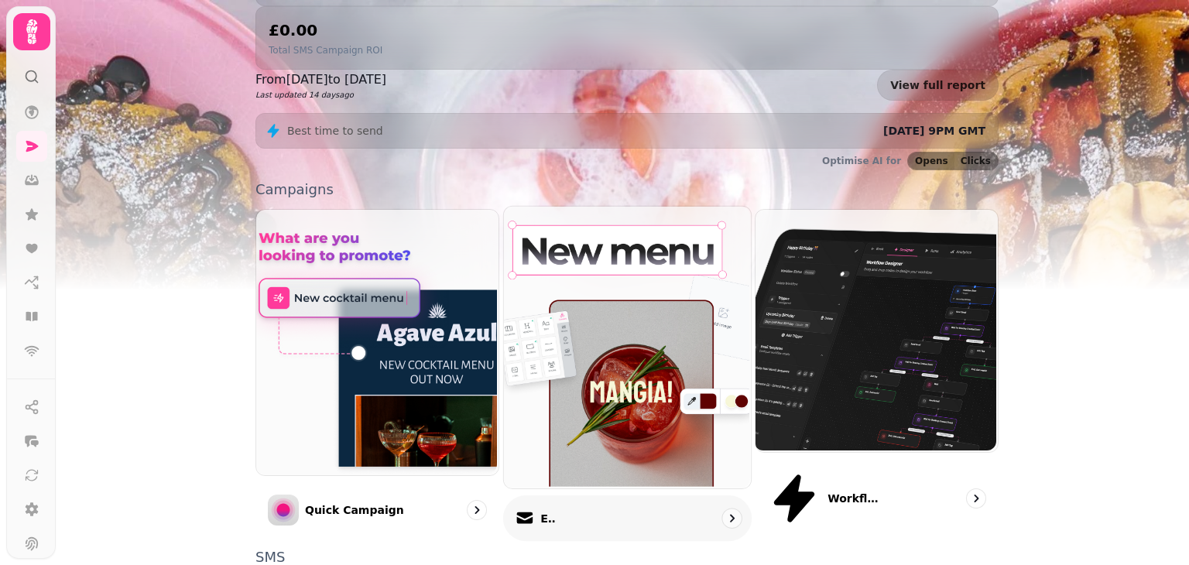
click at [616, 280] on img at bounding box center [625, 346] width 247 height 282
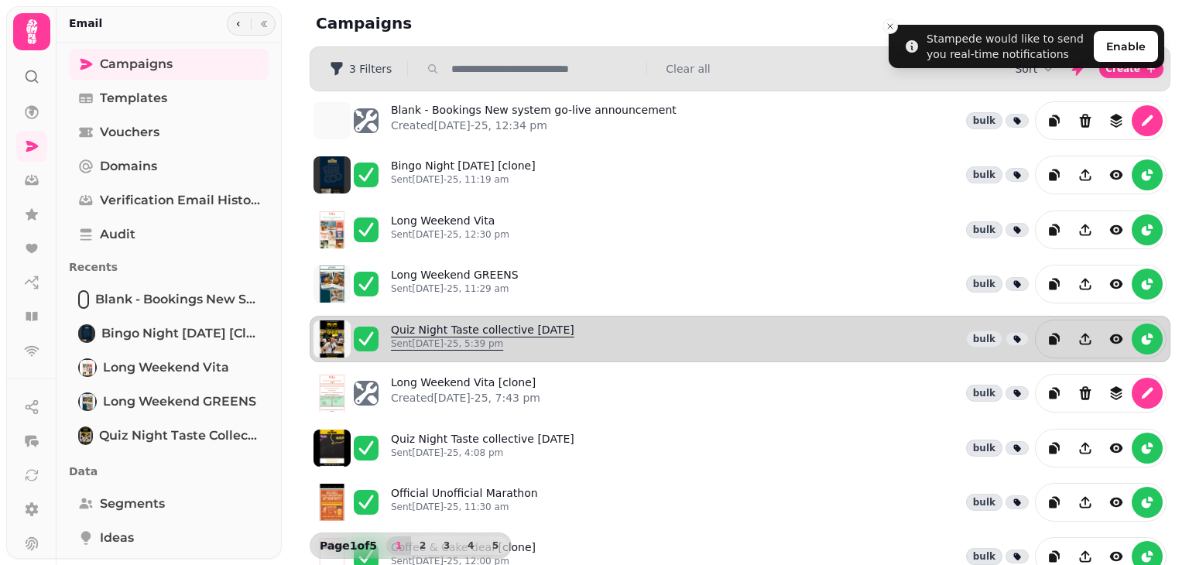
click at [495, 331] on link "Quiz Night Taste collective 21 Aug Sent 19th Aug-25, 5:39 pm" at bounding box center [482, 339] width 183 height 34
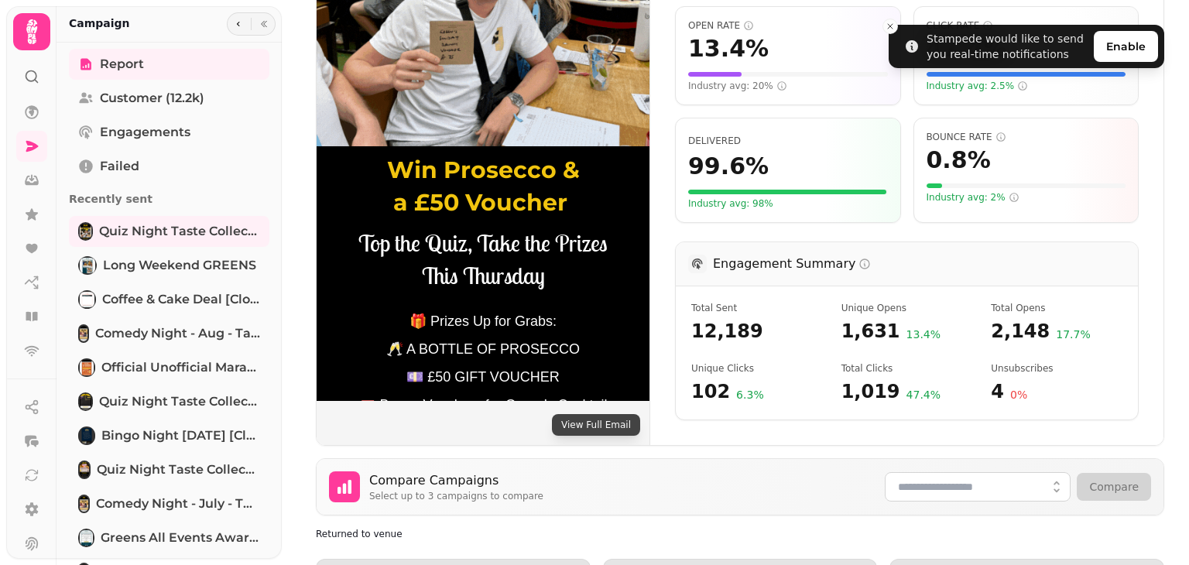
scroll to position [263, 0]
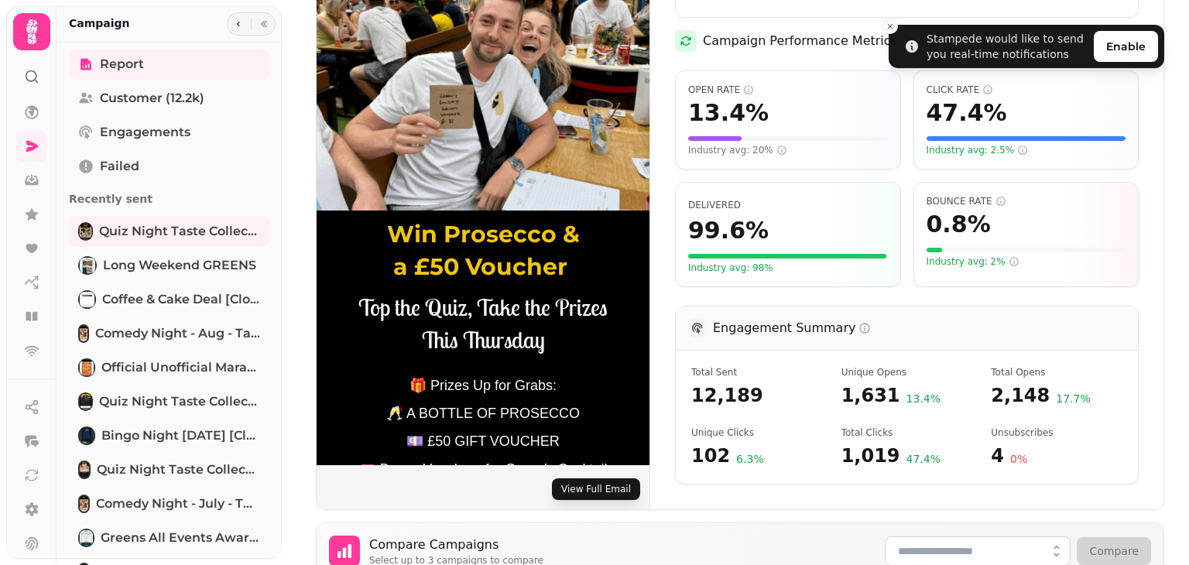
click at [613, 478] on button "View Full Email" at bounding box center [596, 489] width 88 height 22
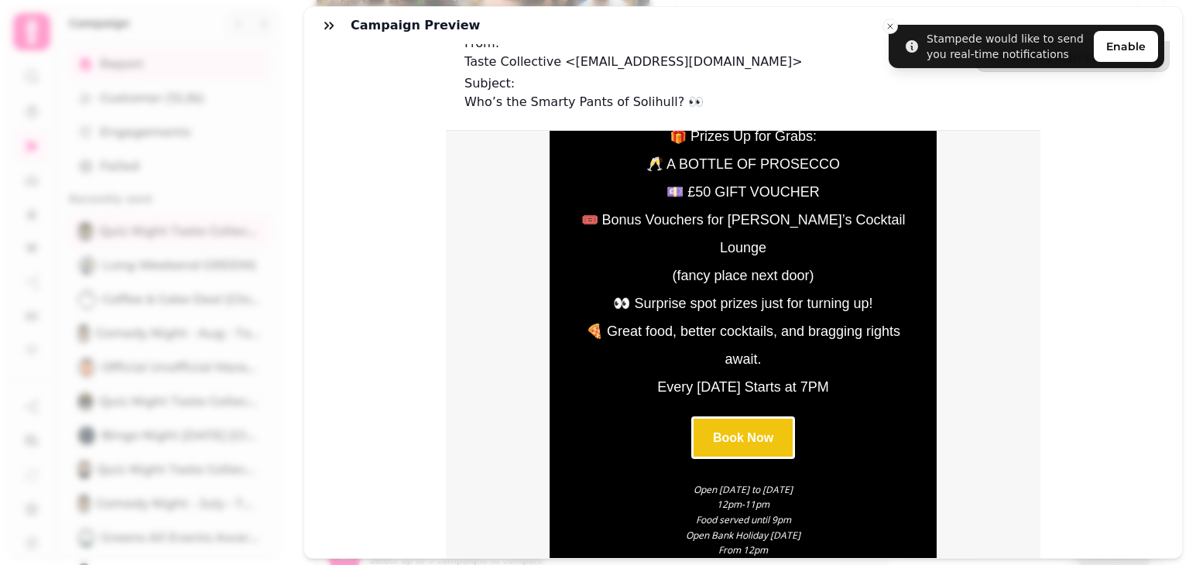
scroll to position [791, 0]
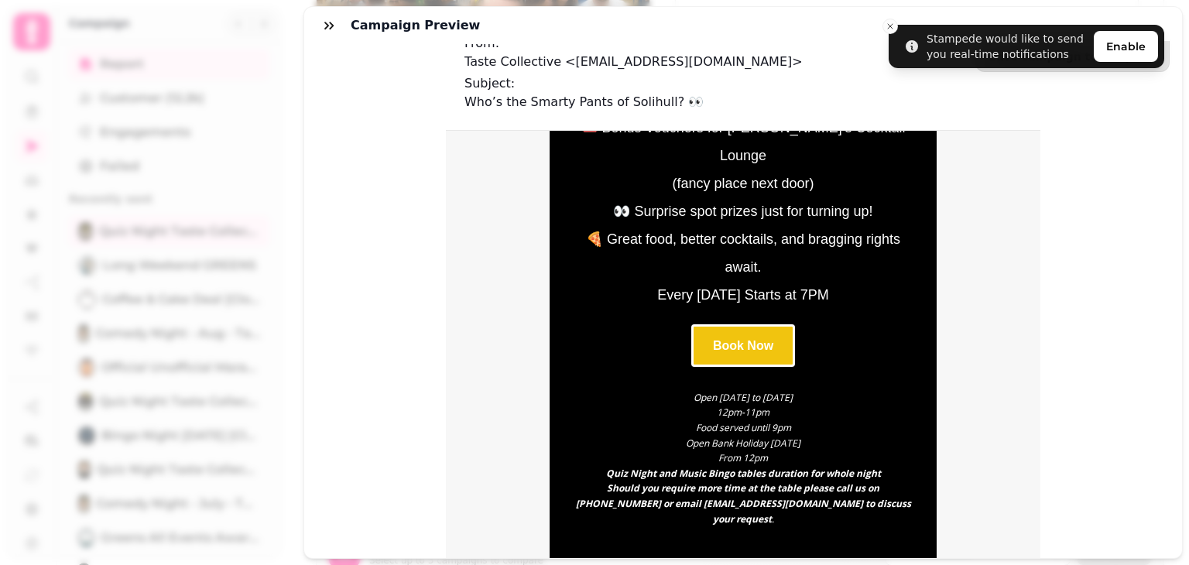
copy td "Win Prosecco & a £50 Voucher Top the Quiz, Take the Prizes This Thursday 🎁 Priz…"
drag, startPoint x: 639, startPoint y: 160, endPoint x: 883, endPoint y: 485, distance: 406.2
drag, startPoint x: 1188, startPoint y: 382, endPoint x: 1186, endPoint y: 222, distance: 159.5
click at [1186, 222] on div "Campaign preview Save campaign to template To: All customers ( 12,165 ) From: T…" at bounding box center [594, 295] width 1189 height 540
